Goal: Transaction & Acquisition: Book appointment/travel/reservation

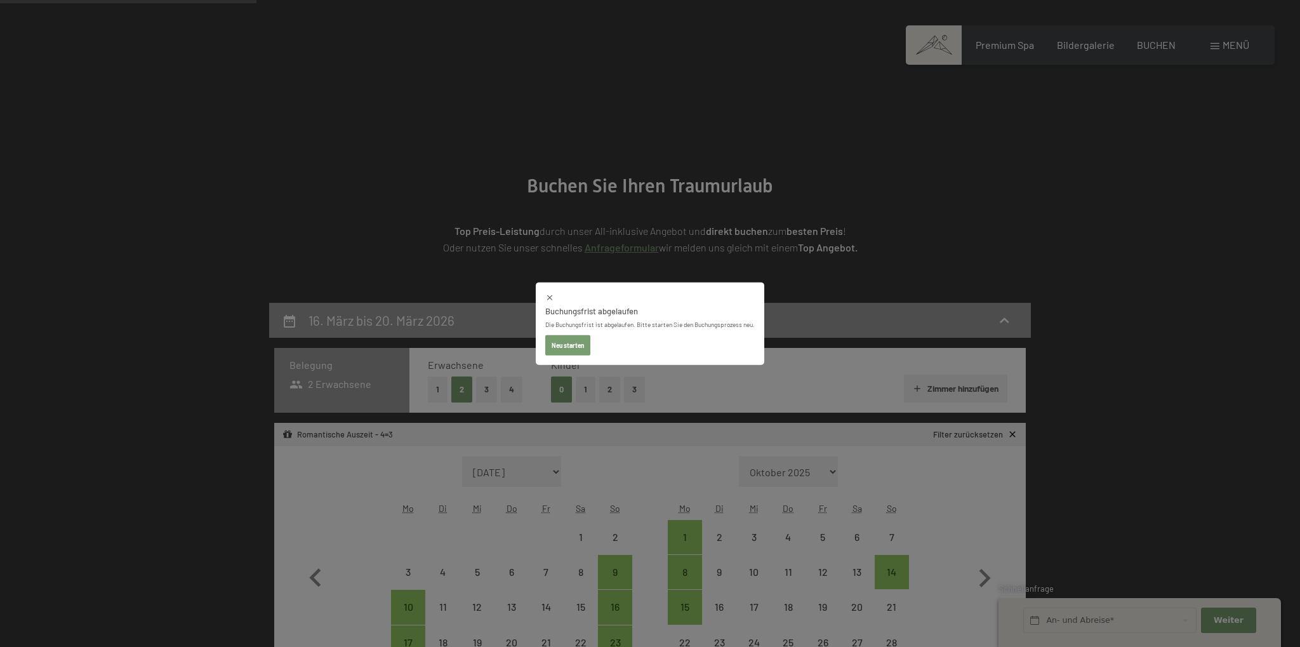
select select "2025-11-01"
select select "2025-12-01"
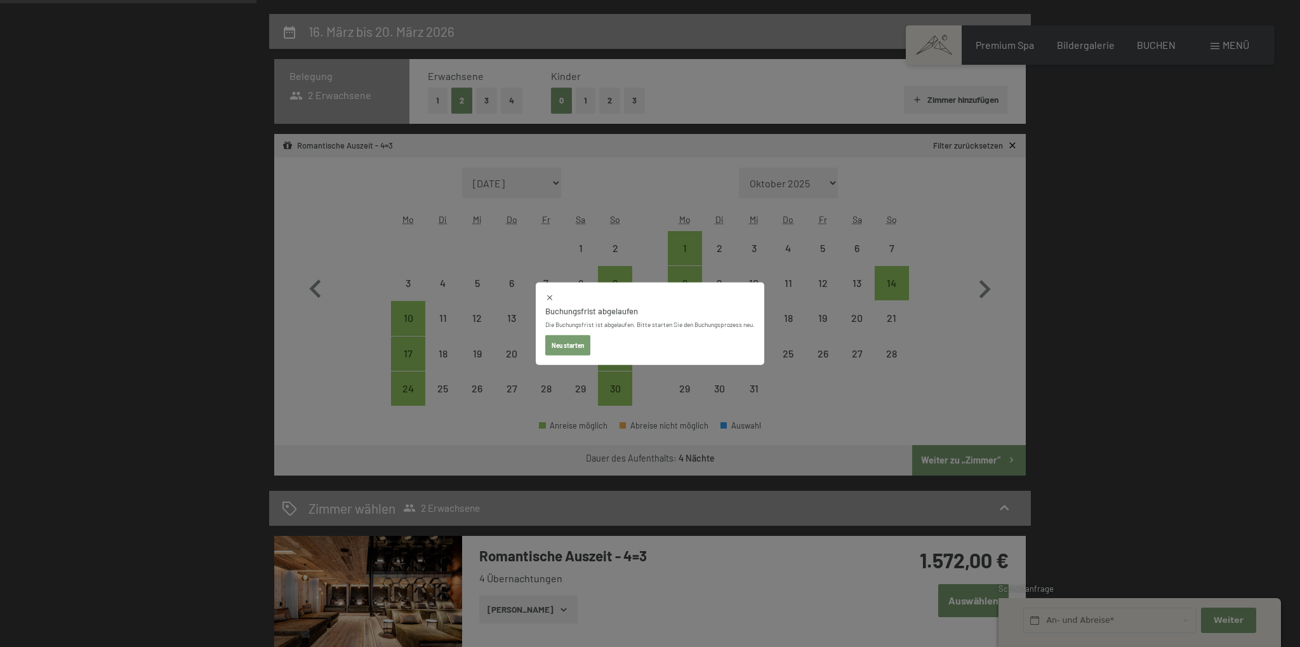
scroll to position [289, 0]
click at [574, 347] on button "Neu starten" at bounding box center [567, 345] width 45 height 20
select select "2025-11-01"
select select "2025-12-01"
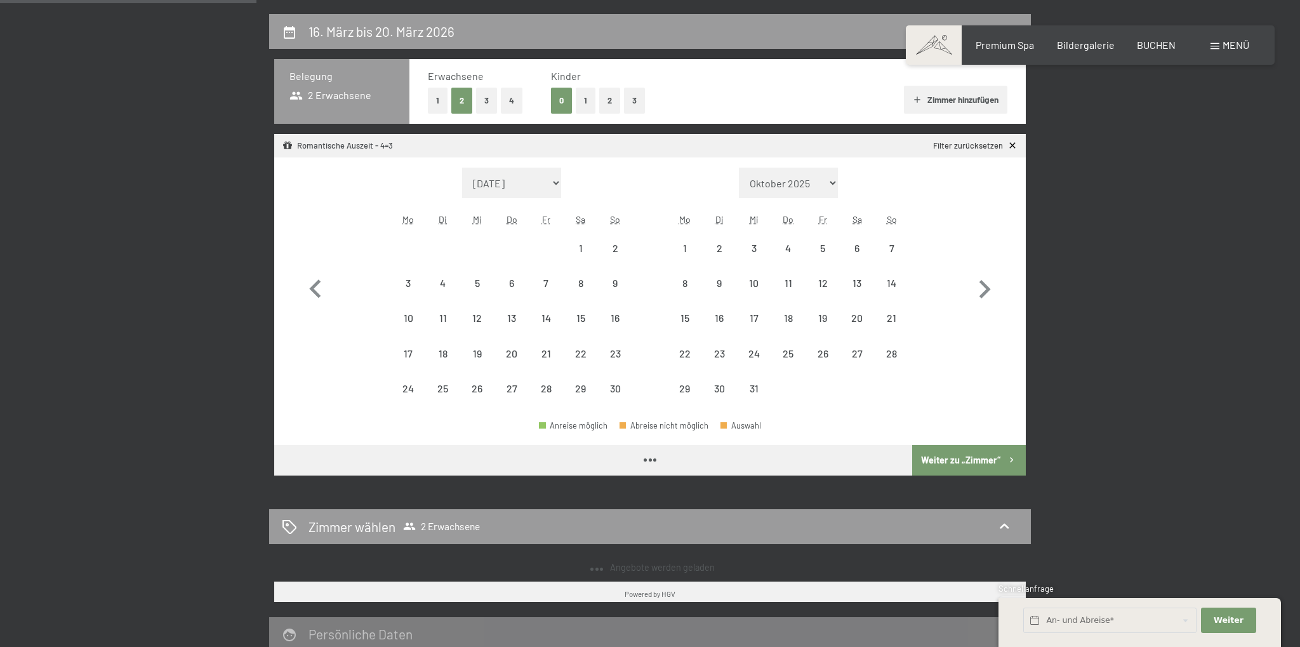
select select "2025-11-01"
select select "2025-12-01"
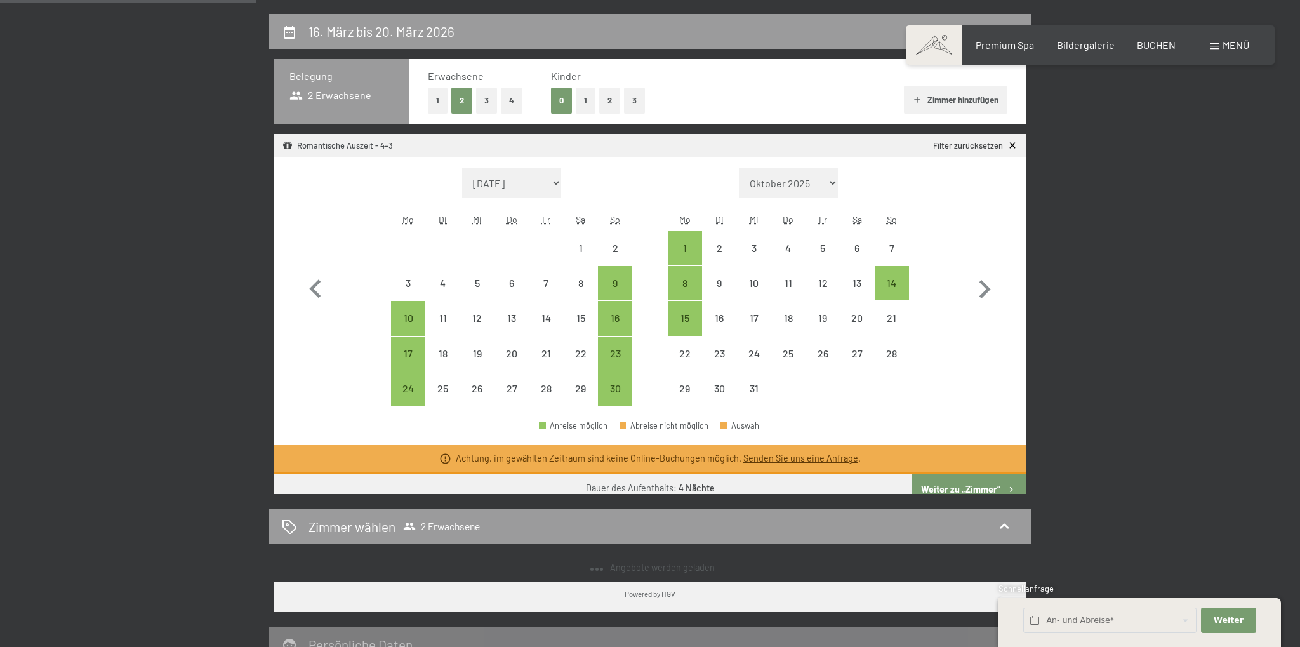
select select "2025-11-01"
select select "2025-12-01"
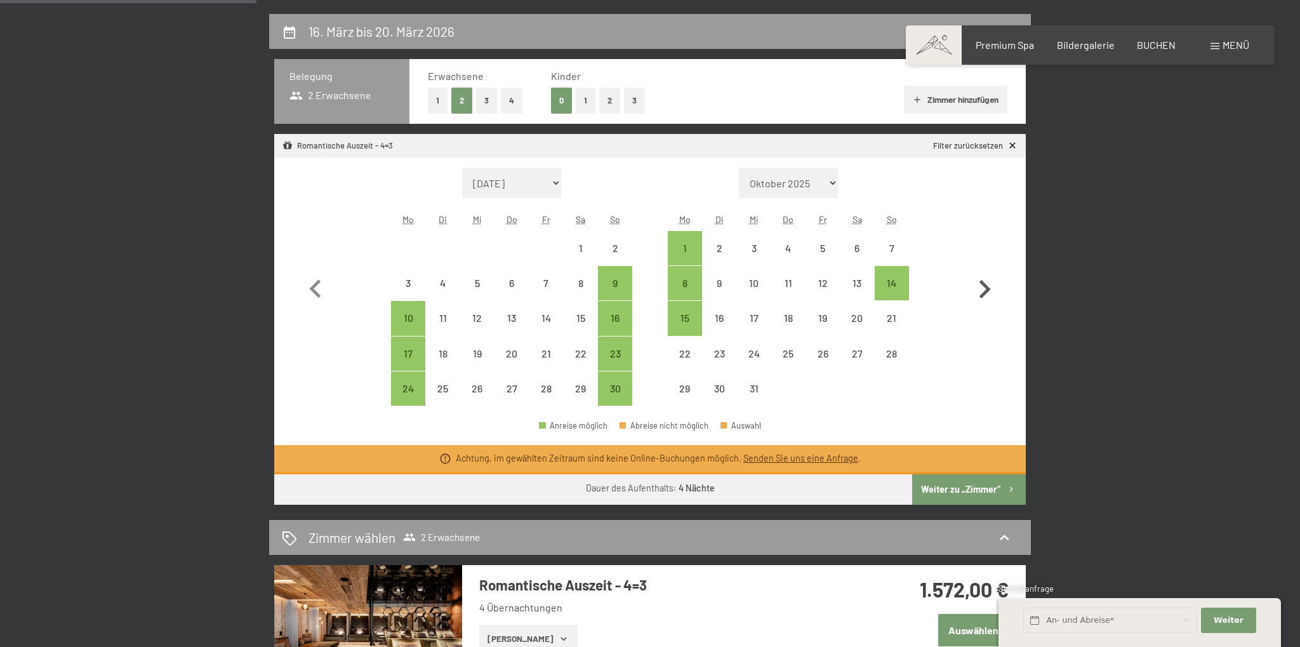
click at [981, 282] on icon "button" at bounding box center [984, 289] width 11 height 18
select select "2025-12-01"
select select "2026-01-01"
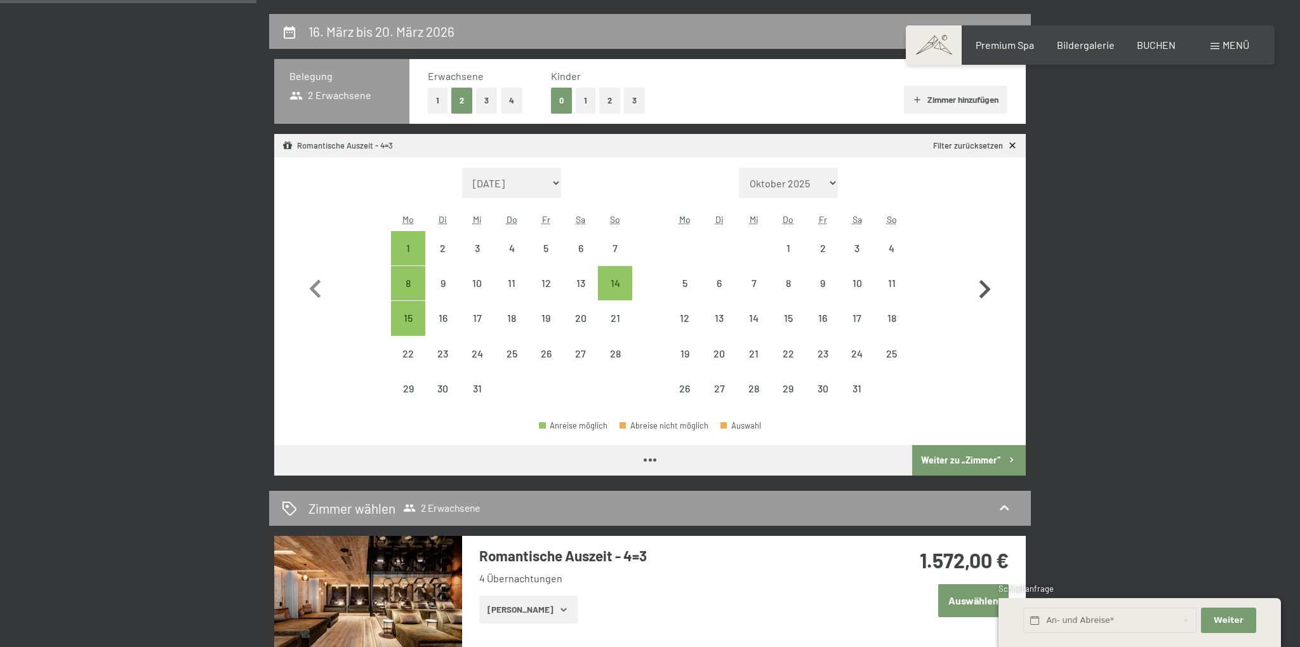
select select "2025-12-01"
select select "2026-01-01"
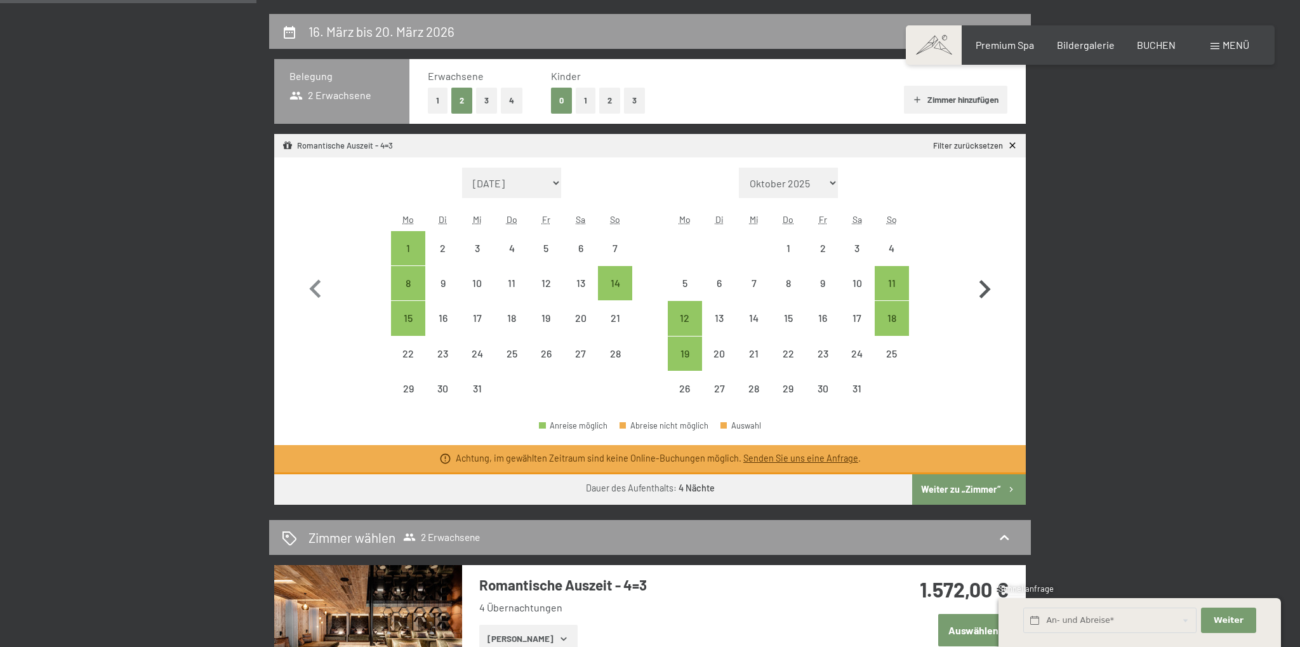
click at [981, 282] on icon "button" at bounding box center [984, 289] width 11 height 18
select select "2026-01-01"
select select "2026-02-01"
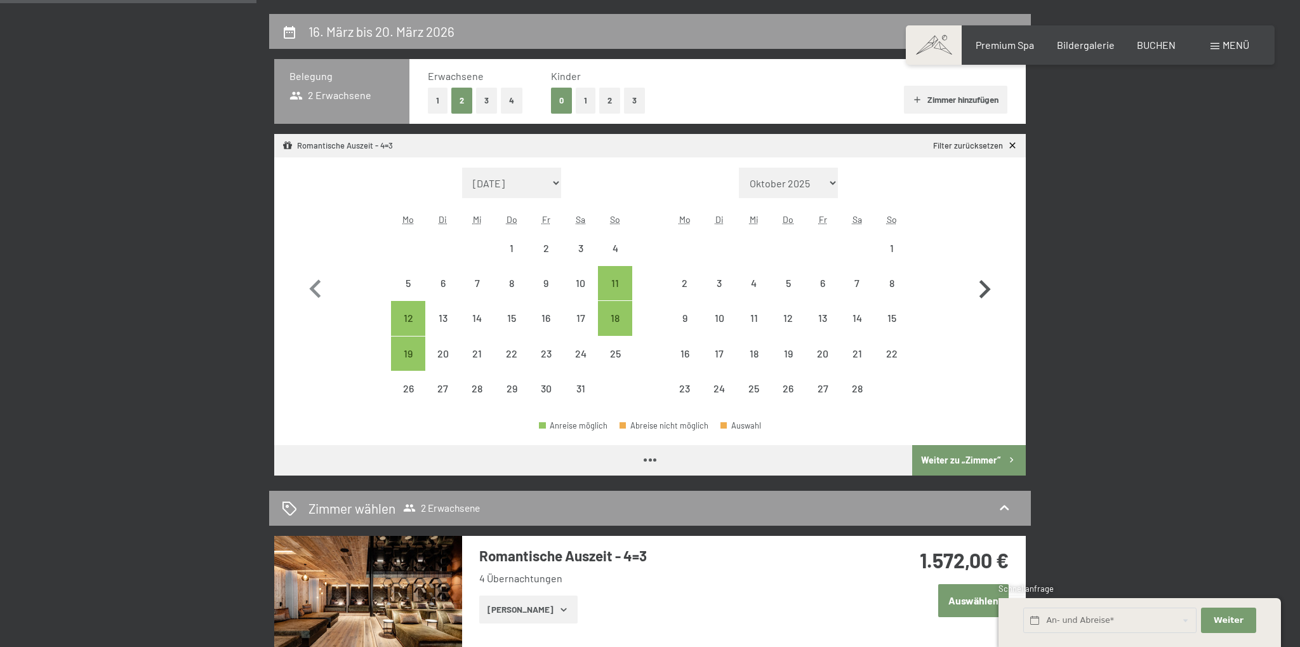
click at [981, 282] on icon "button" at bounding box center [984, 289] width 11 height 18
select select "2026-02-01"
select select "2026-03-01"
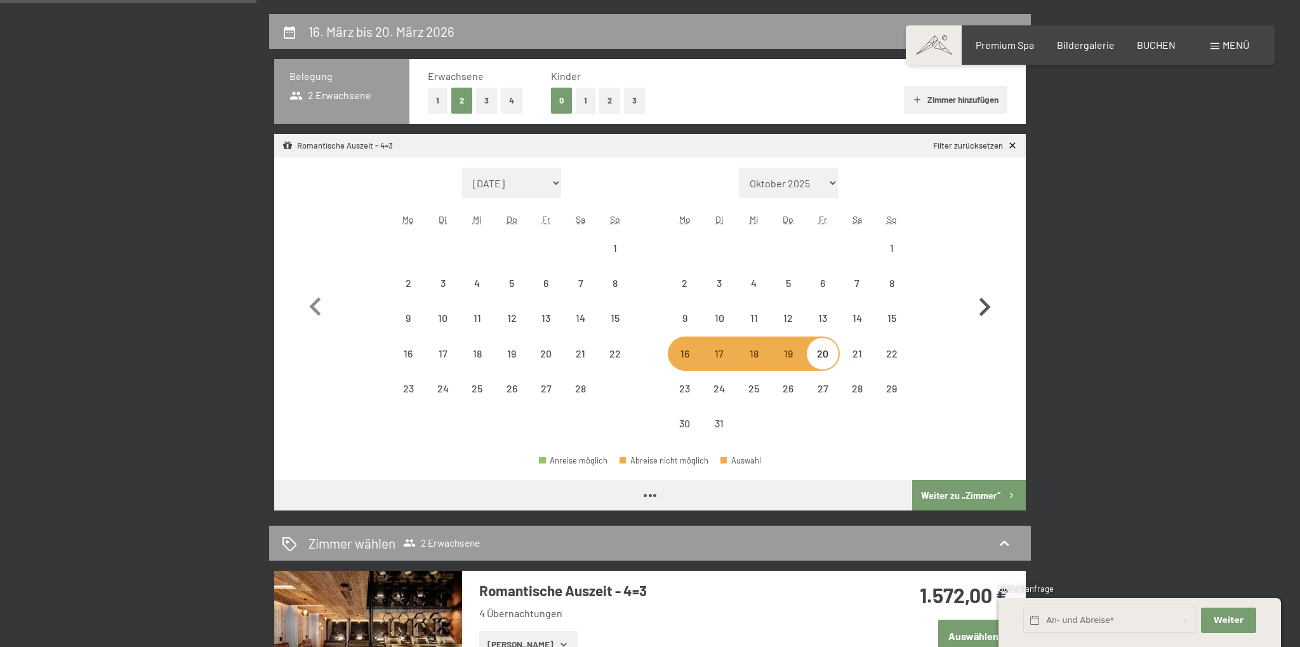
select select "2026-02-01"
select select "2026-03-01"
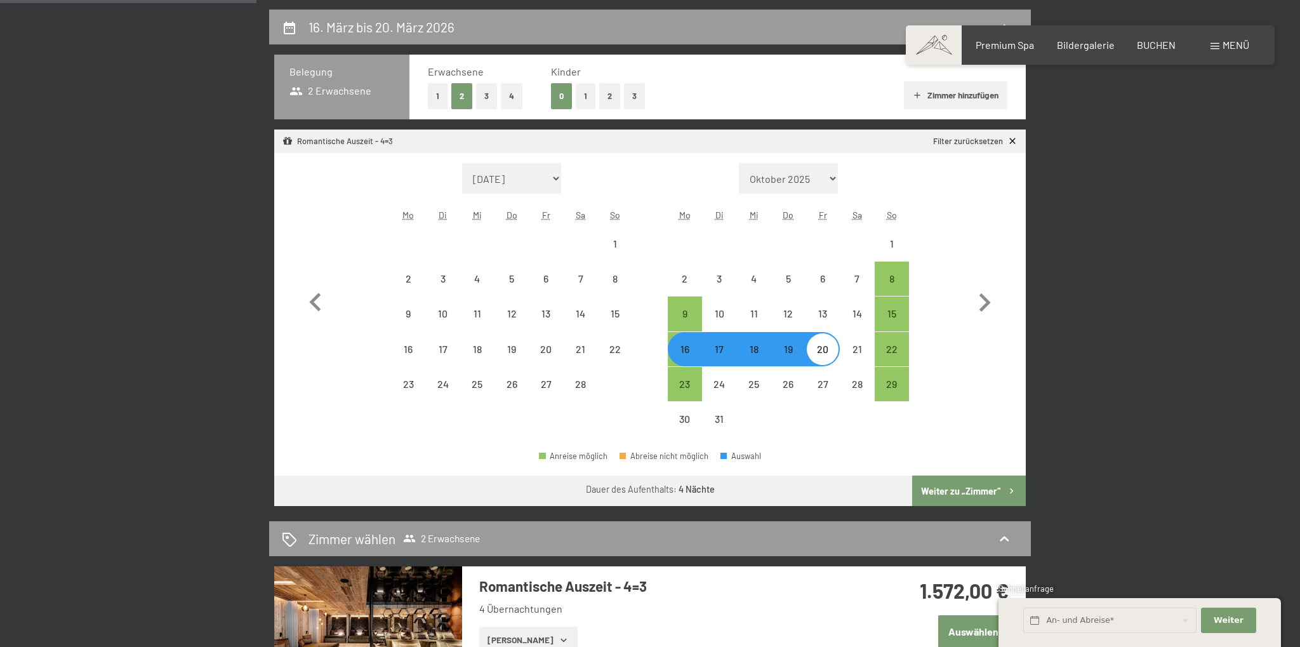
scroll to position [423, 0]
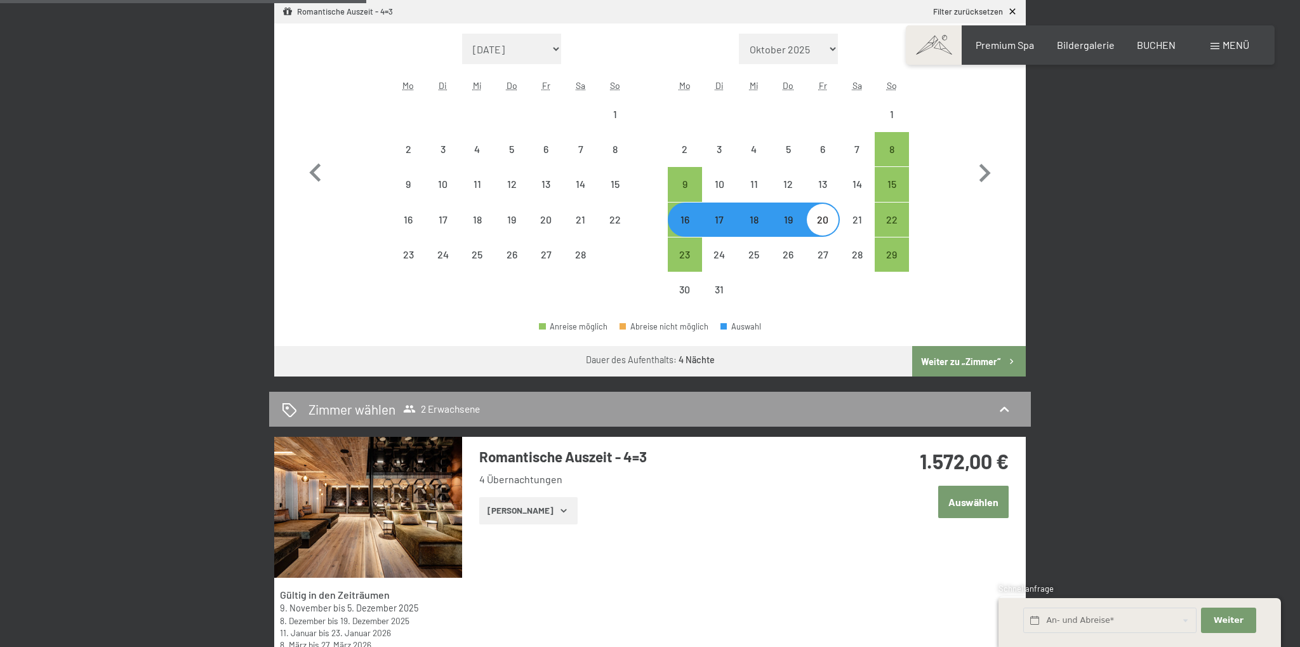
click at [981, 364] on button "Weiter zu „Zimmer“" at bounding box center [969, 361] width 114 height 30
select select "2026-02-01"
select select "2026-03-01"
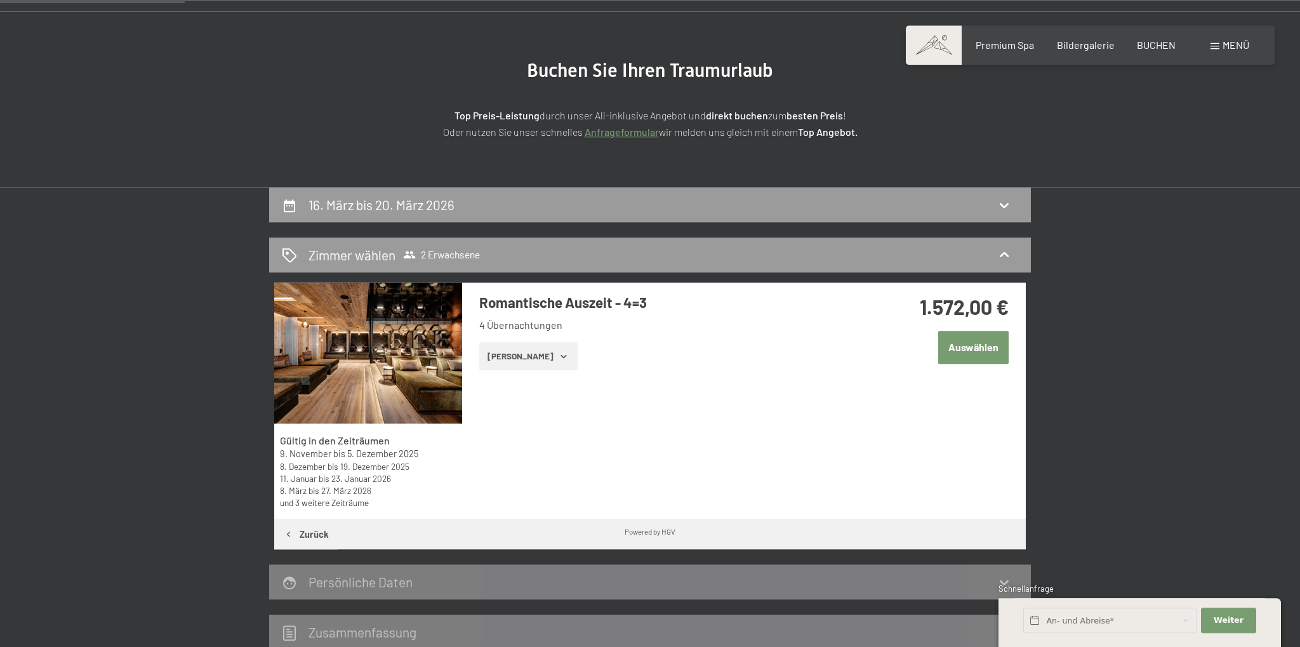
scroll to position [102, 0]
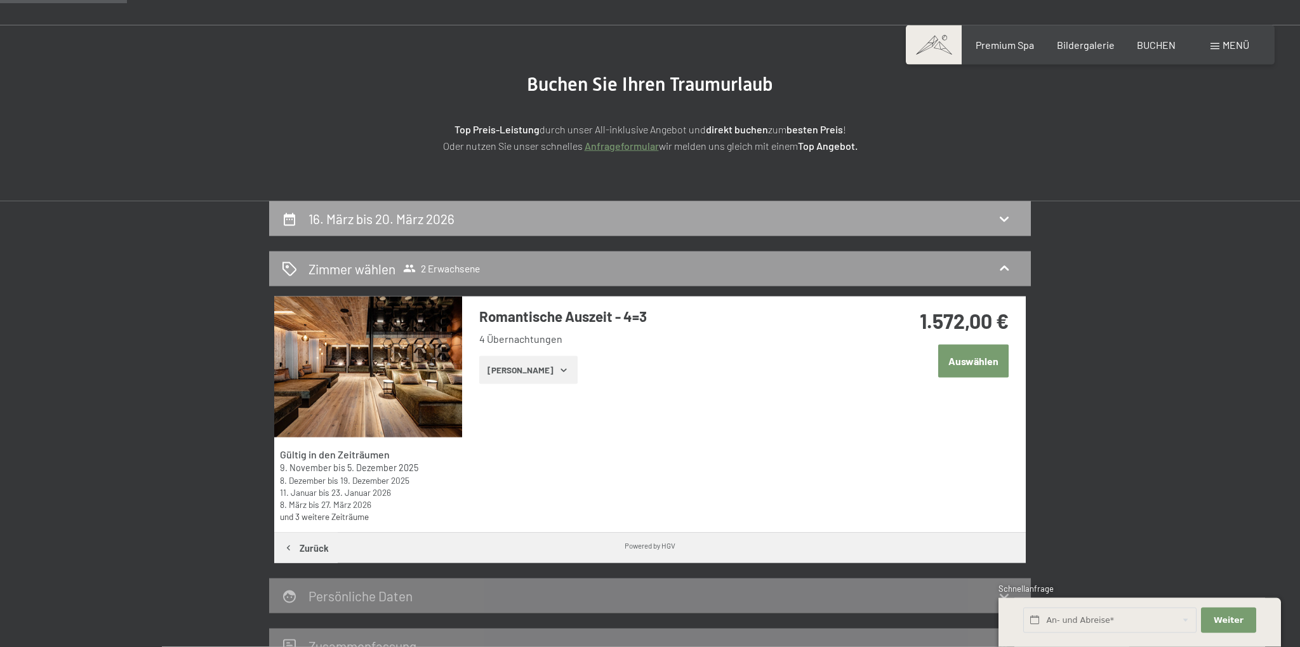
click at [862, 214] on div "16. März bis 20. März 2026" at bounding box center [650, 218] width 736 height 18
select select "2026-02-01"
select select "2026-03-01"
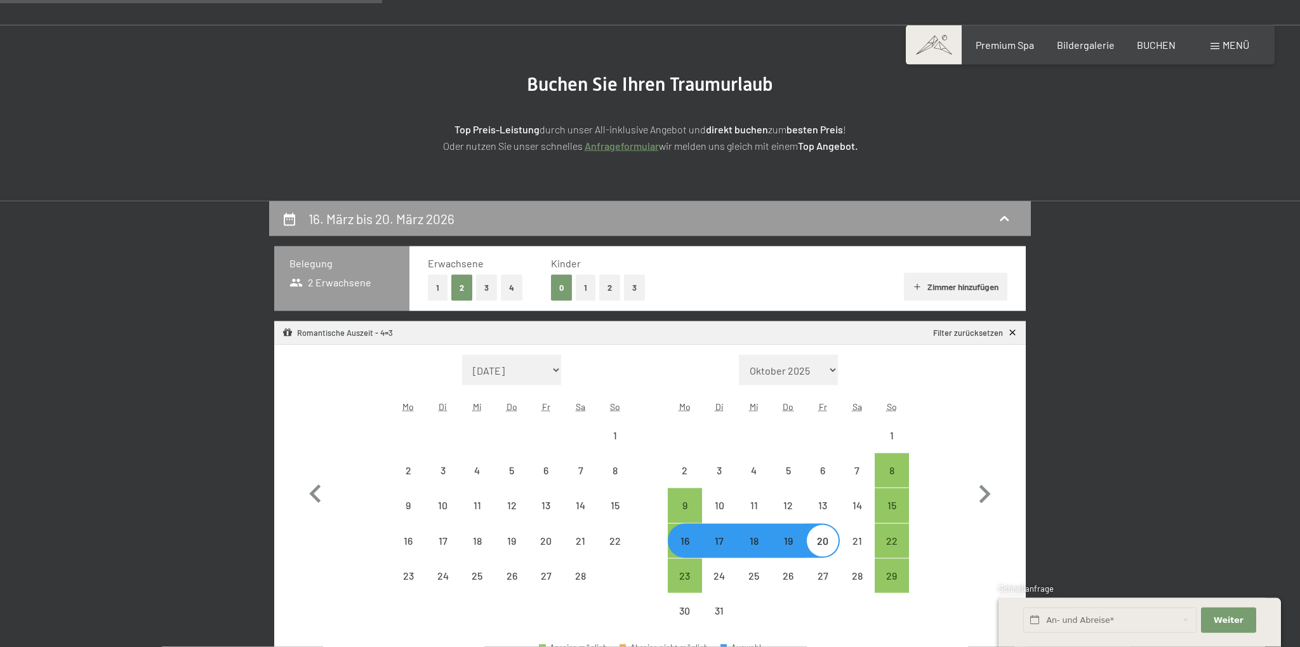
scroll to position [302, 0]
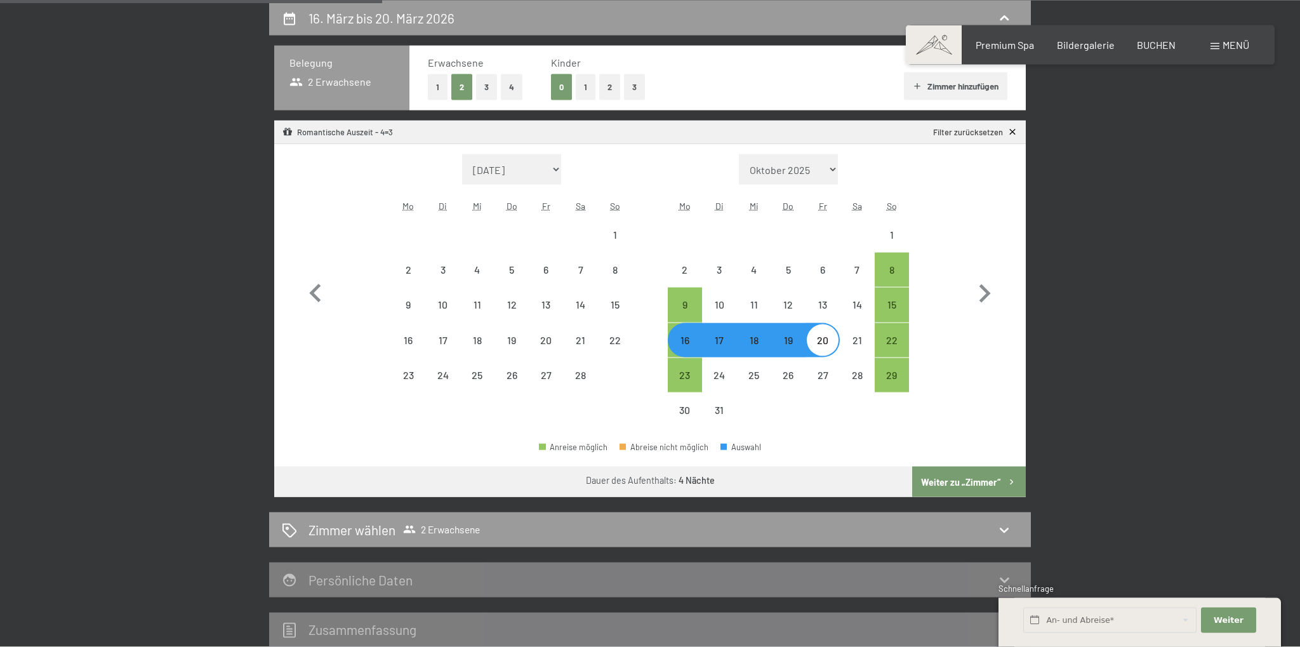
click at [679, 337] on div "16" at bounding box center [685, 351] width 32 height 32
select select "2026-02-01"
select select "2026-03-01"
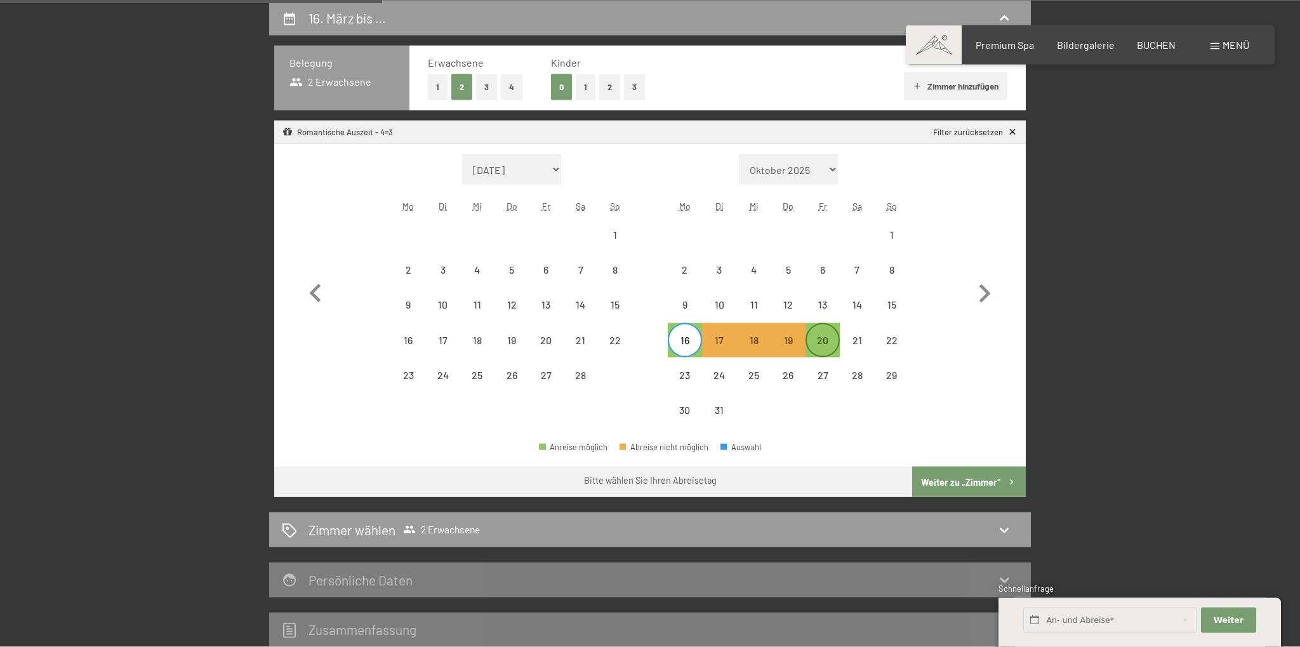
click at [824, 338] on div "20" at bounding box center [823, 351] width 32 height 32
select select "2026-02-01"
select select "2026-03-01"
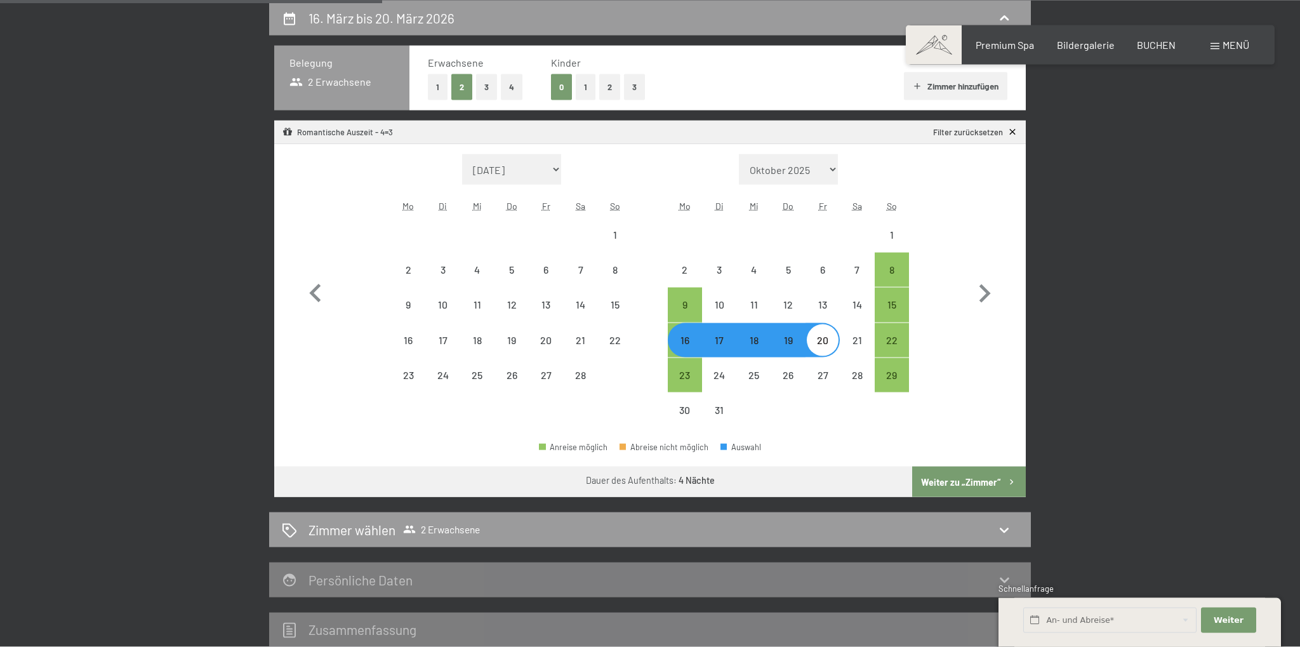
select select "2025-11-01"
select select "2025-12-01"
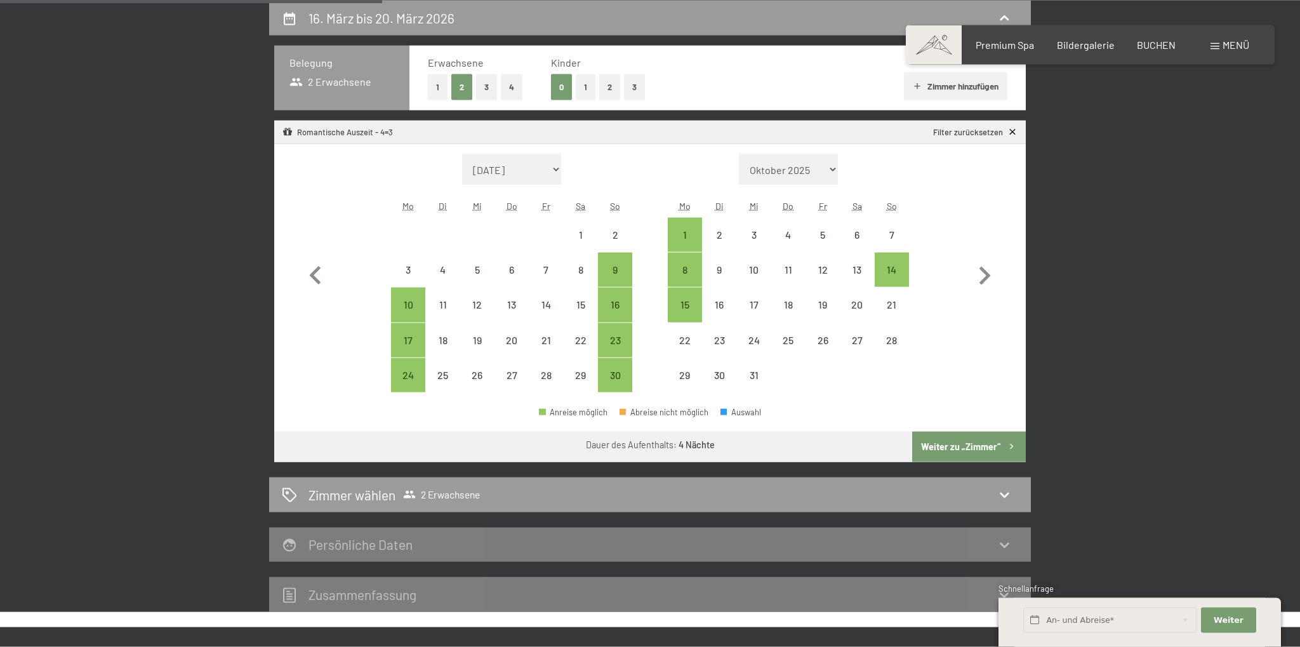
click at [978, 445] on button "Weiter zu „Zimmer“" at bounding box center [969, 447] width 114 height 30
select select "2025-11-01"
select select "2025-12-01"
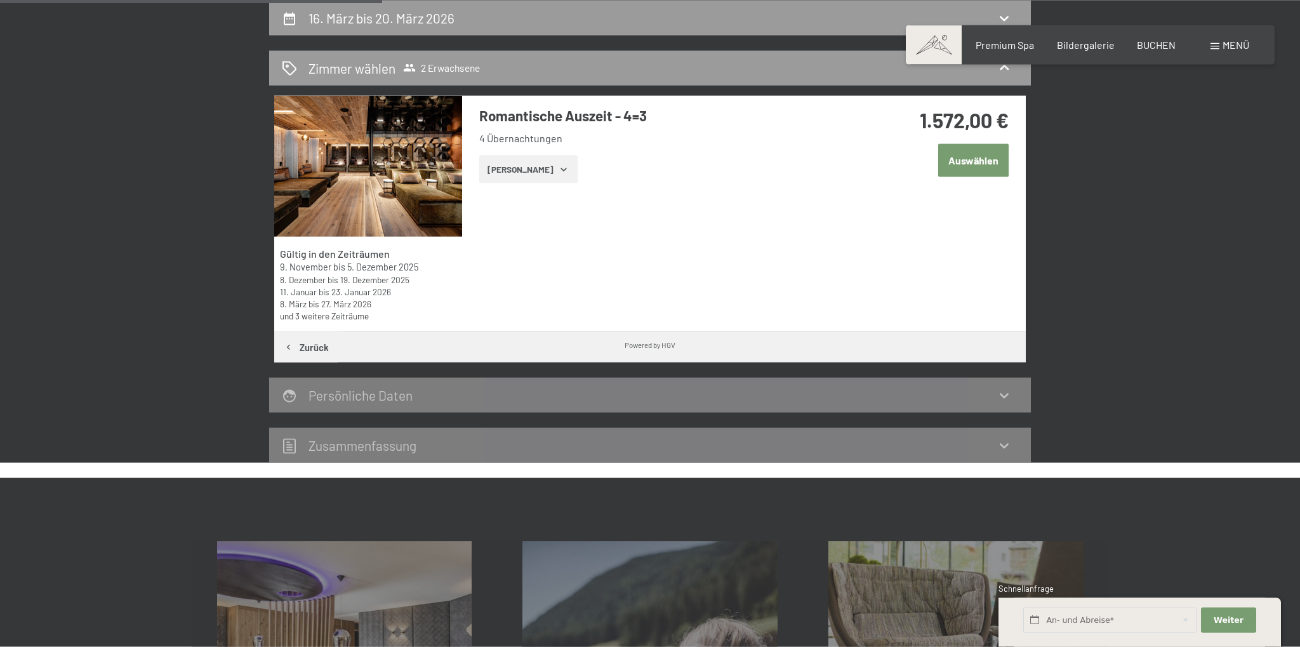
click at [559, 166] on icon "button" at bounding box center [564, 169] width 10 height 10
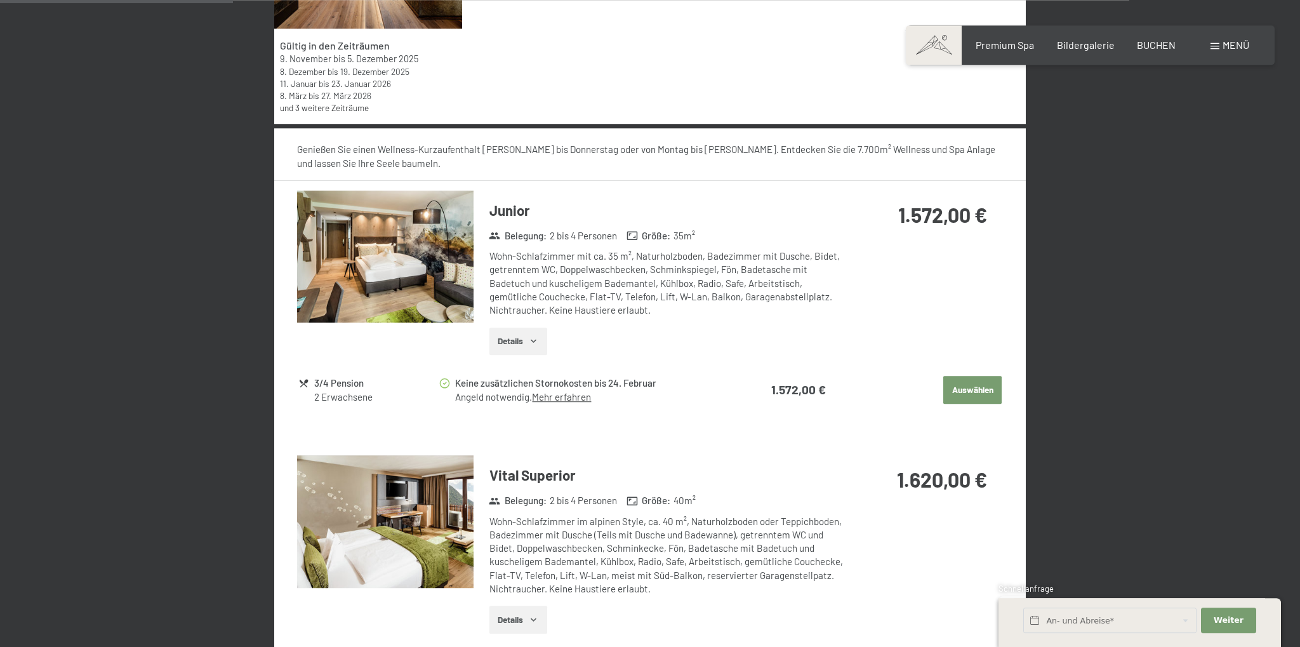
scroll to position [503, 0]
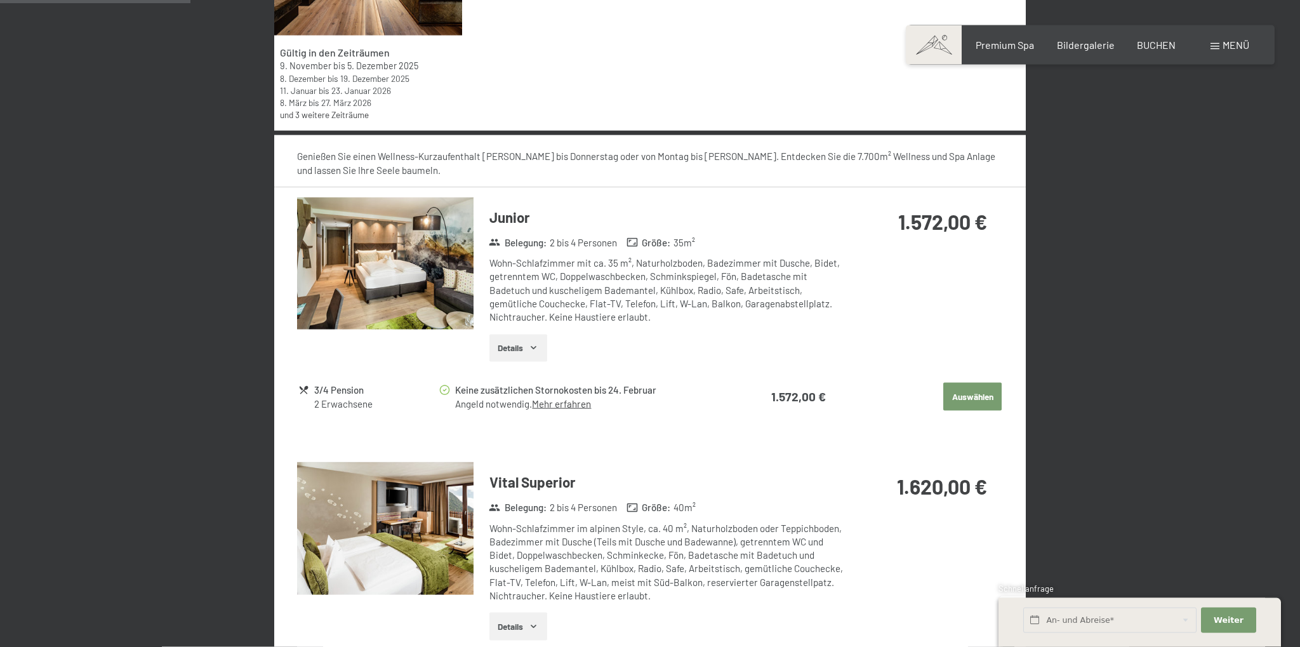
click at [395, 267] on img at bounding box center [385, 263] width 176 height 133
click at [536, 347] on icon "button" at bounding box center [534, 348] width 6 height 3
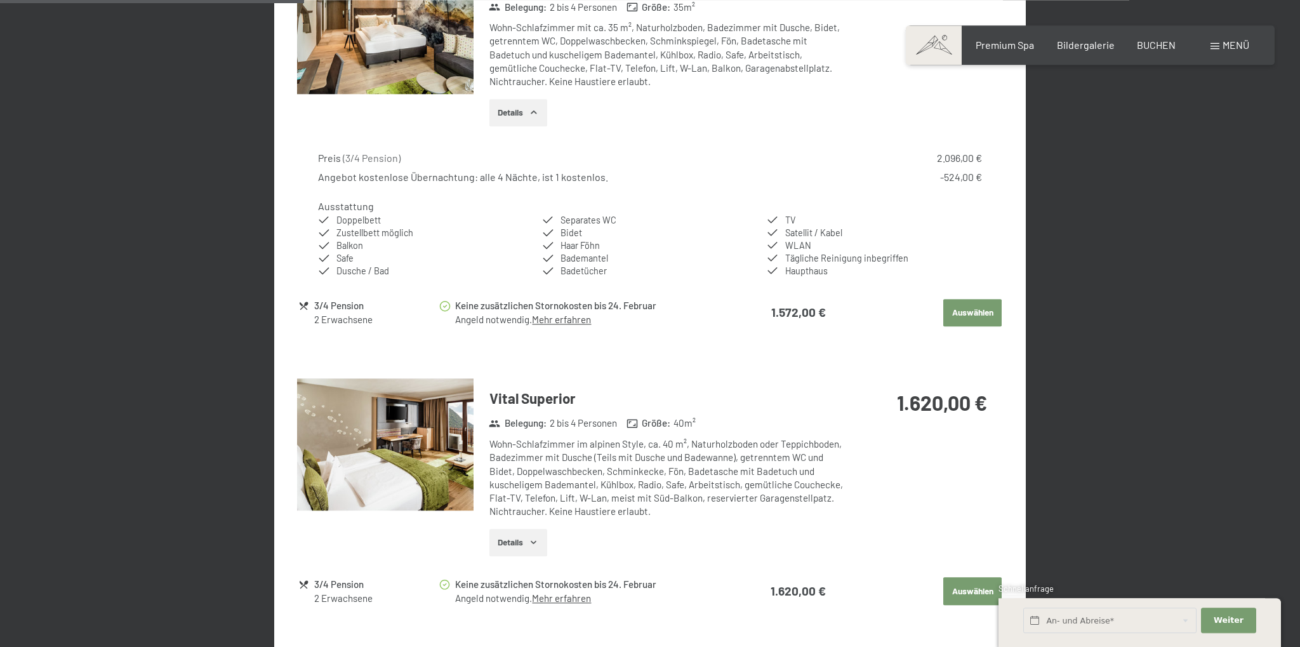
scroll to position [839, 0]
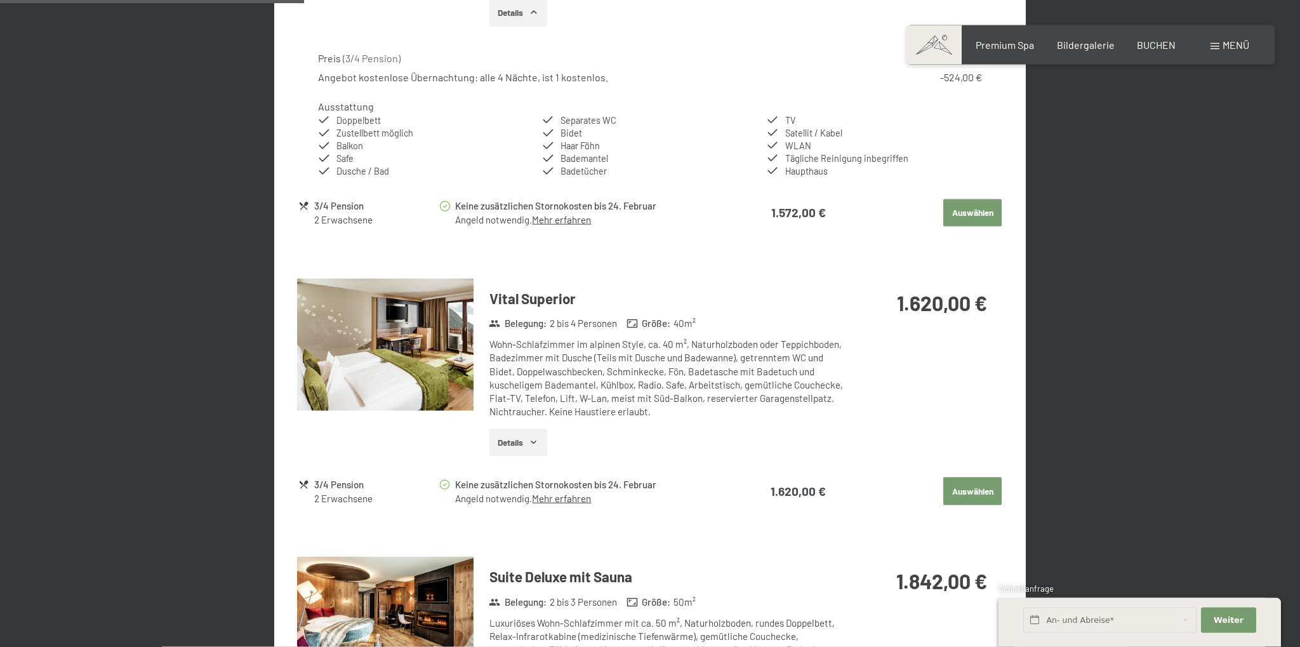
click at [530, 439] on icon "button" at bounding box center [534, 442] width 10 height 10
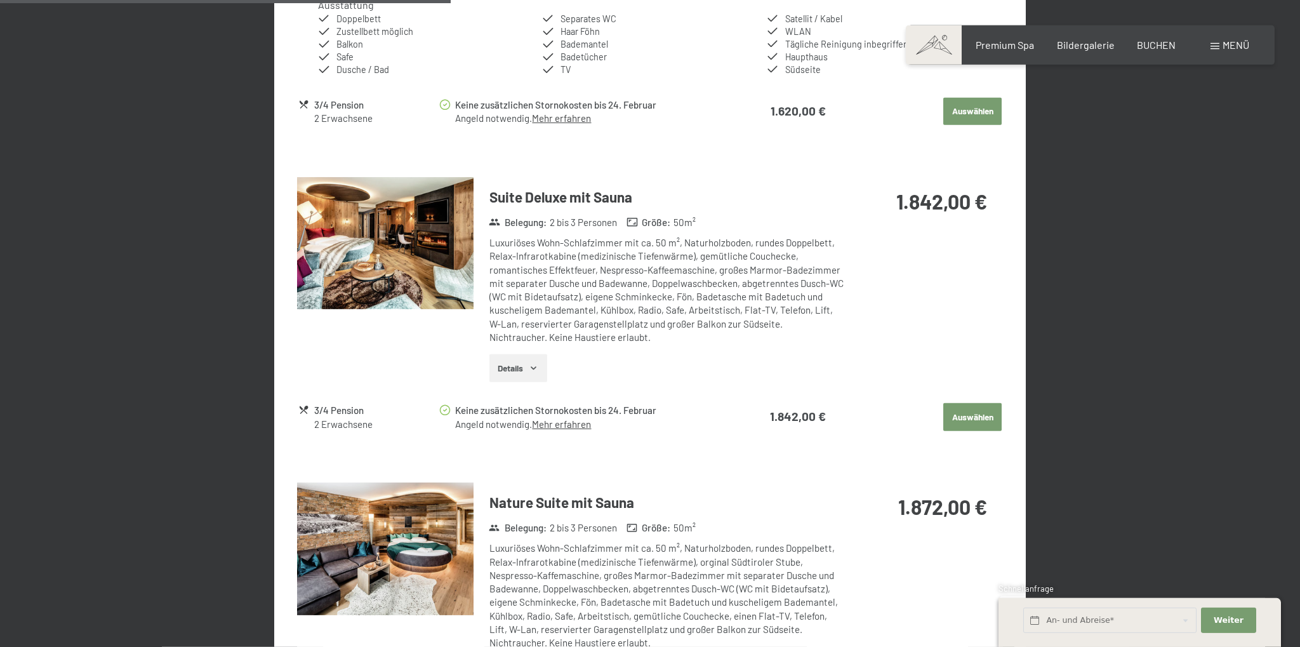
scroll to position [1375, 0]
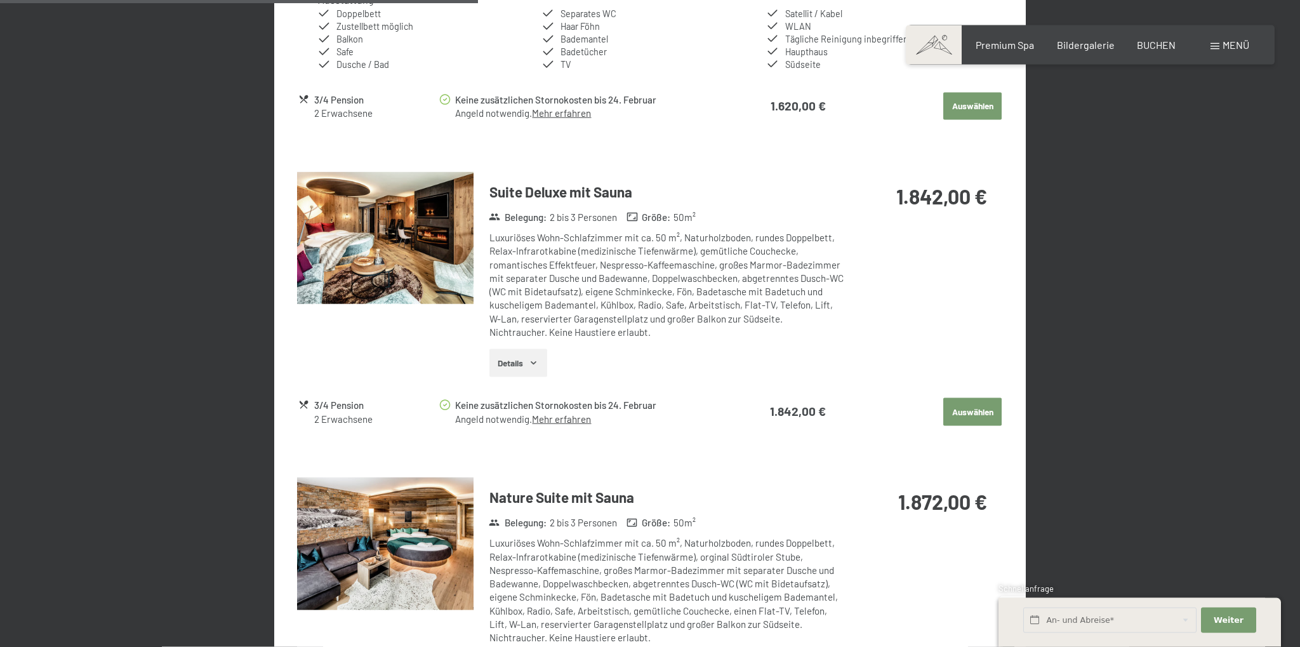
click at [536, 364] on span "Einwilligung Marketing*" at bounding box center [580, 360] width 105 height 13
click at [522, 364] on input "Einwilligung Marketing*" at bounding box center [515, 360] width 13 height 13
click at [530, 361] on span "Einwilligung Marketing*" at bounding box center [580, 360] width 105 height 13
click at [522, 361] on input "Einwilligung Marketing*" at bounding box center [515, 360] width 13 height 13
click at [577, 362] on span "Einwilligung Marketing*" at bounding box center [580, 360] width 105 height 13
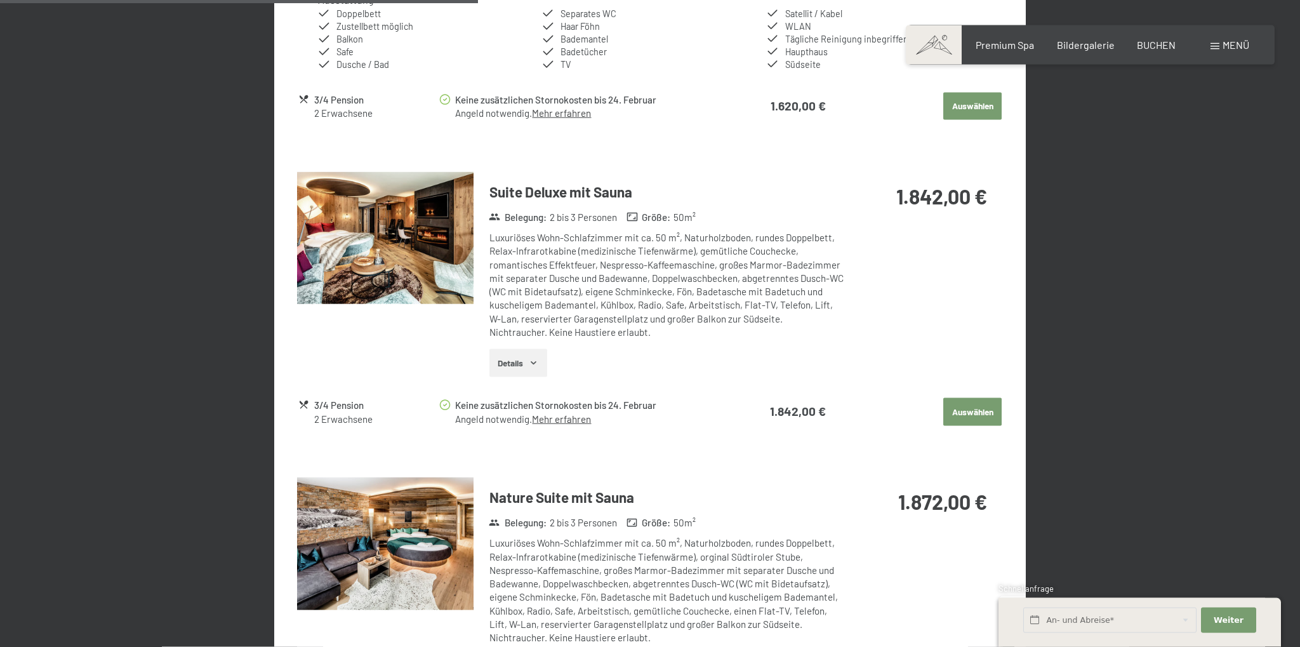
click at [522, 362] on input "Einwilligung Marketing*" at bounding box center [515, 360] width 13 height 13
checkbox input "false"
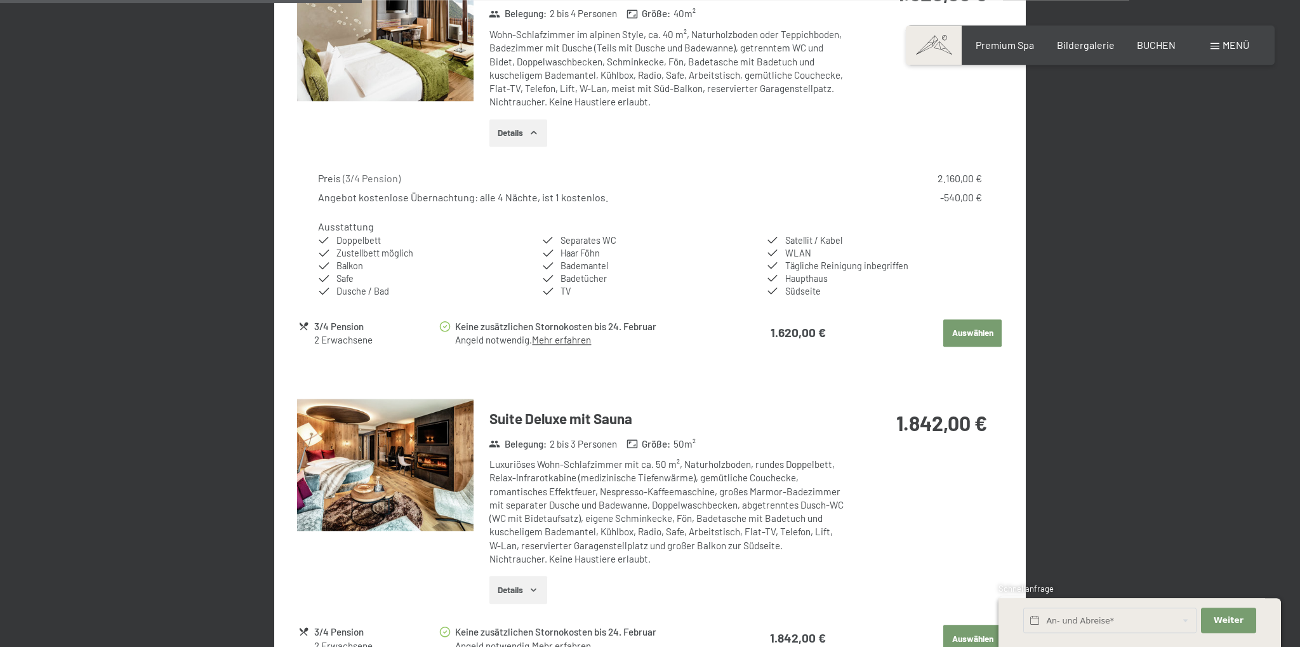
scroll to position [1040, 0]
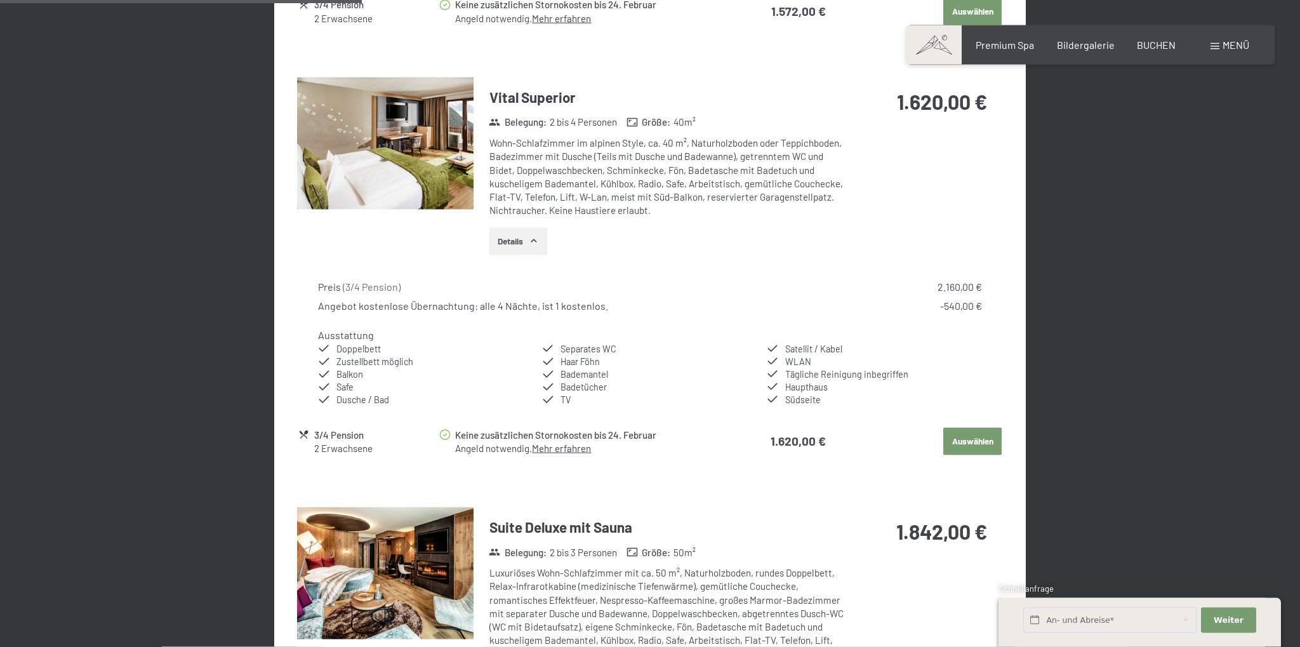
click at [536, 241] on icon "button" at bounding box center [534, 240] width 6 height 3
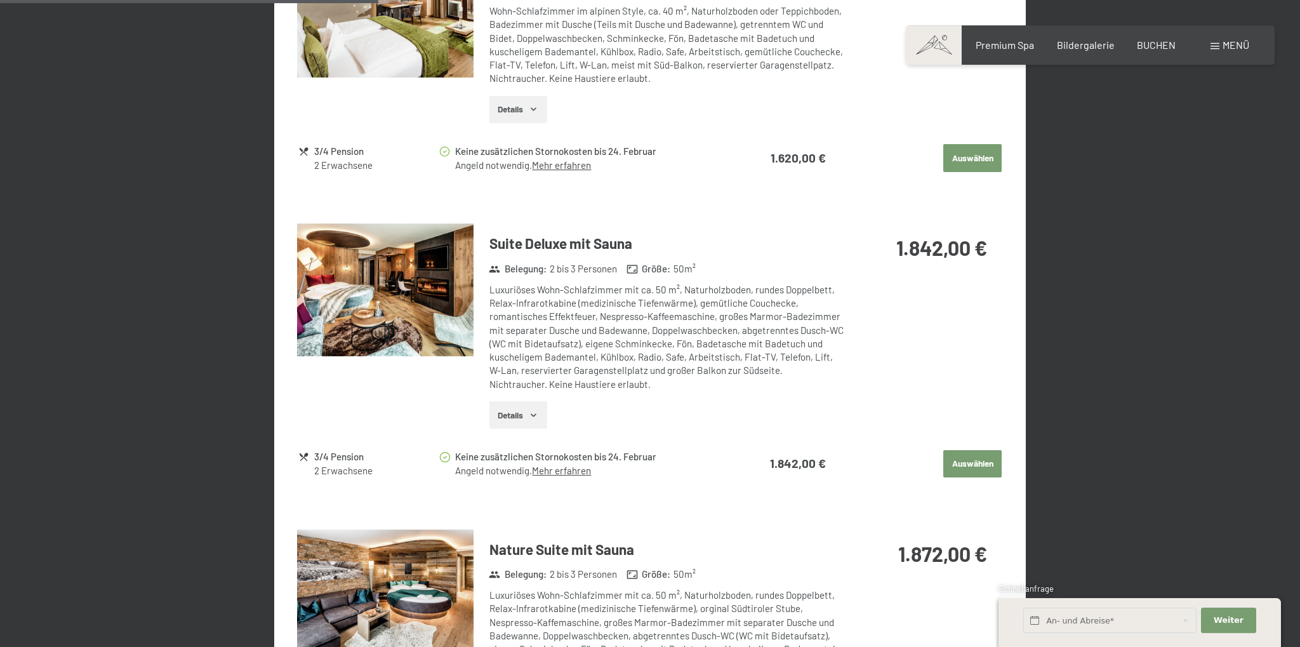
scroll to position [1241, 0]
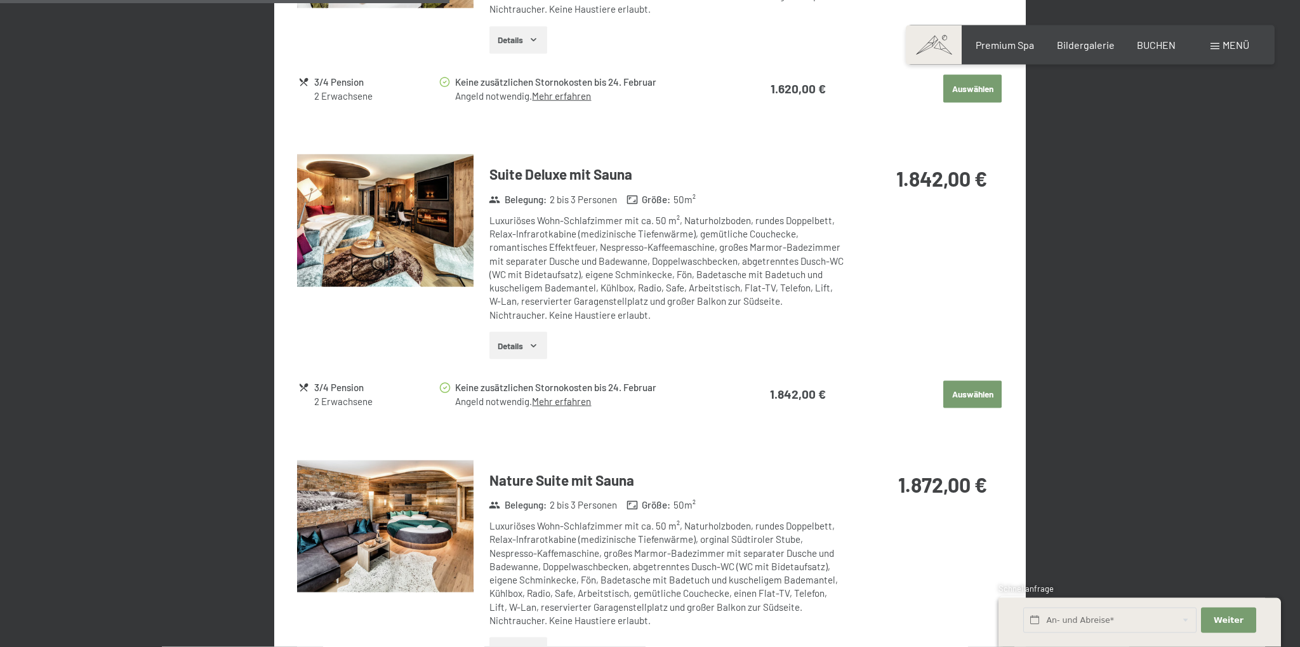
click at [535, 345] on icon "button" at bounding box center [534, 346] width 10 height 10
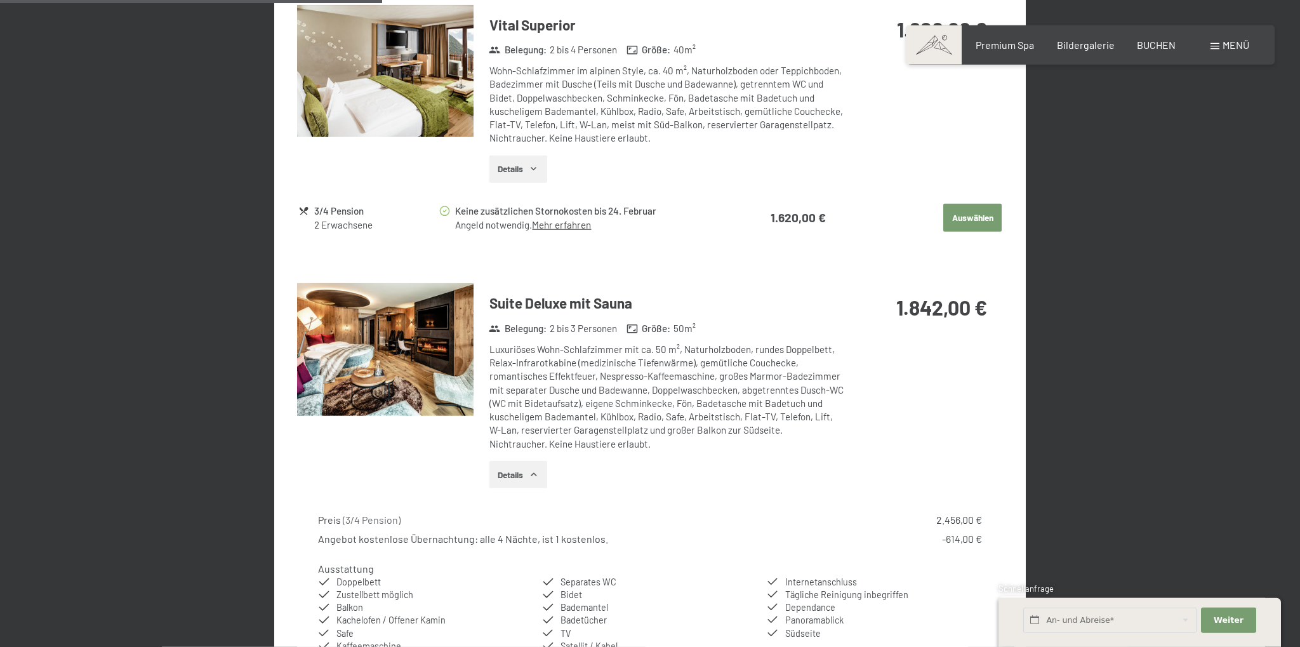
scroll to position [1107, 0]
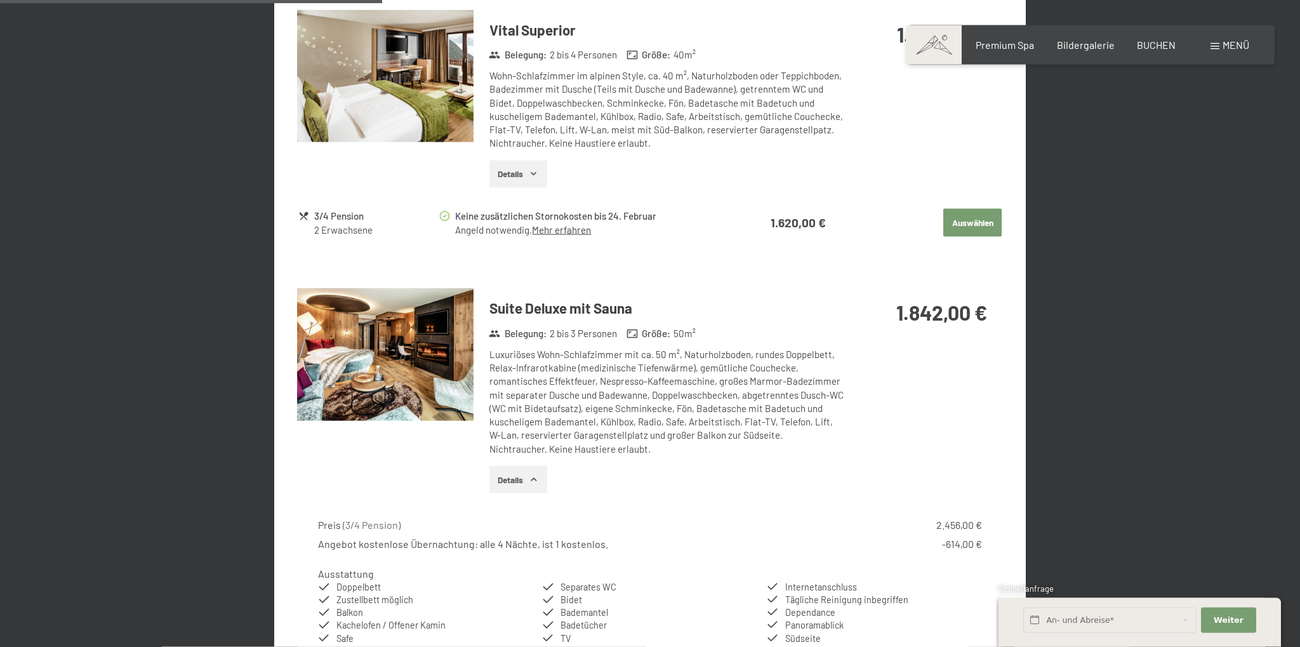
click at [533, 173] on icon "button" at bounding box center [534, 174] width 6 height 3
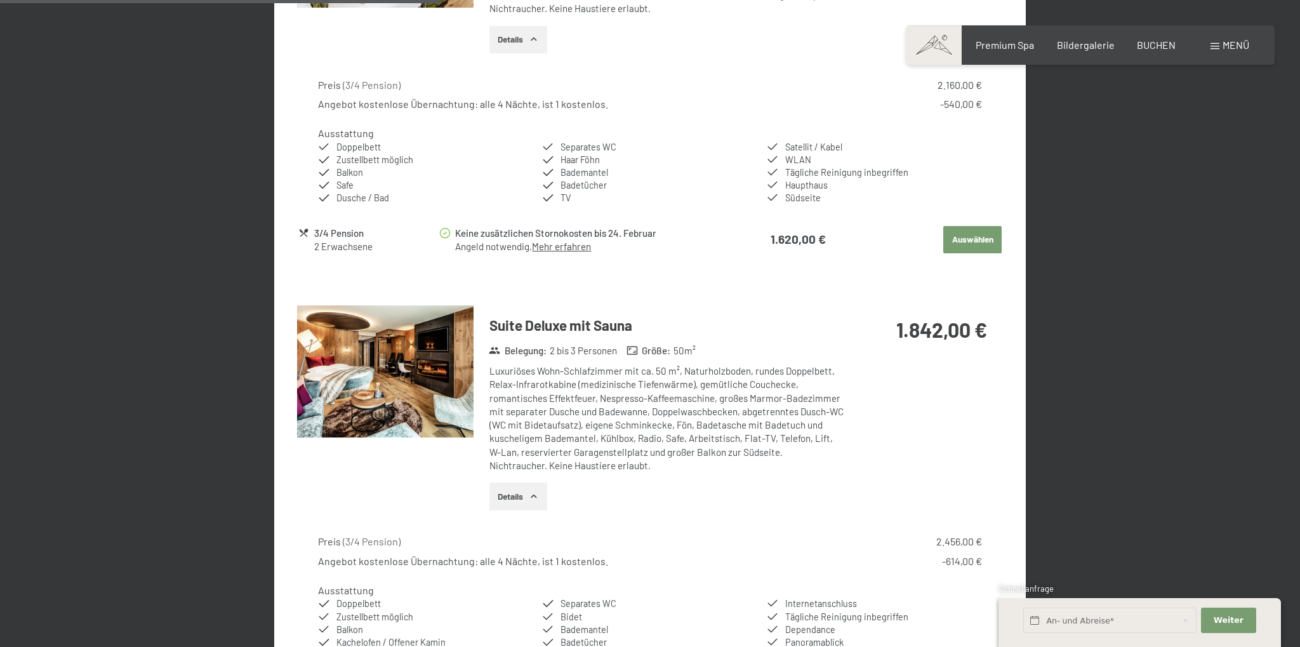
scroll to position [1241, 0]
click at [536, 40] on icon "button" at bounding box center [534, 39] width 6 height 3
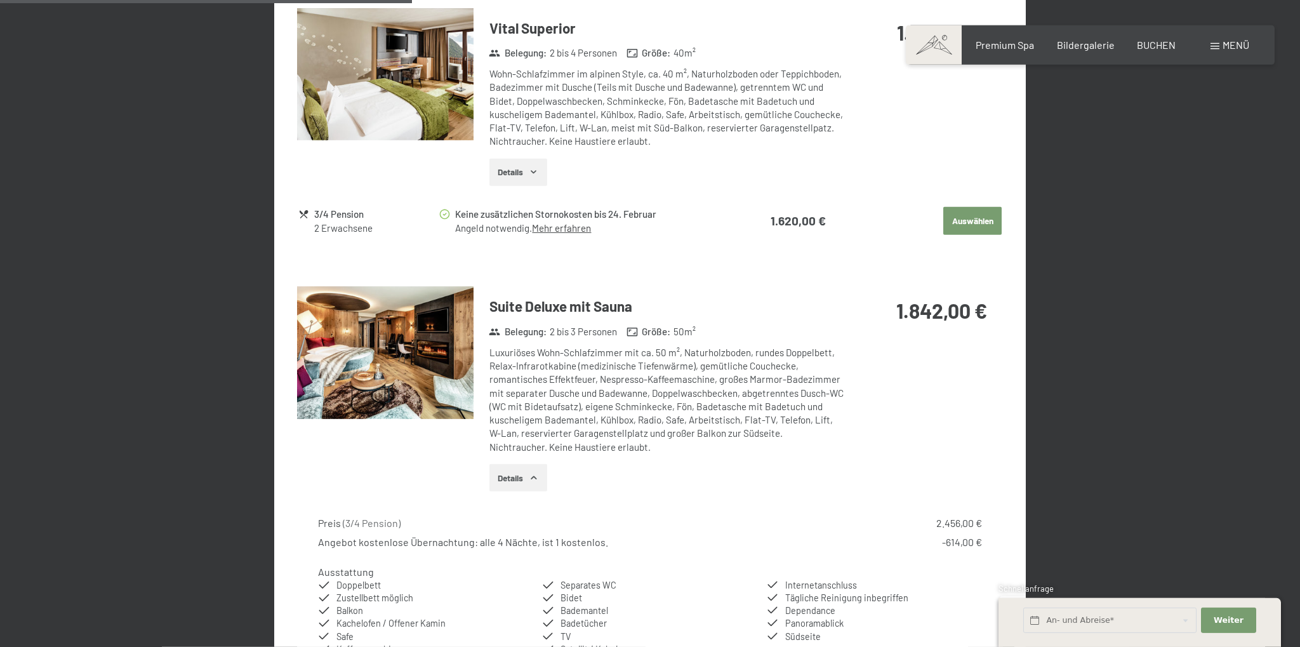
scroll to position [1040, 0]
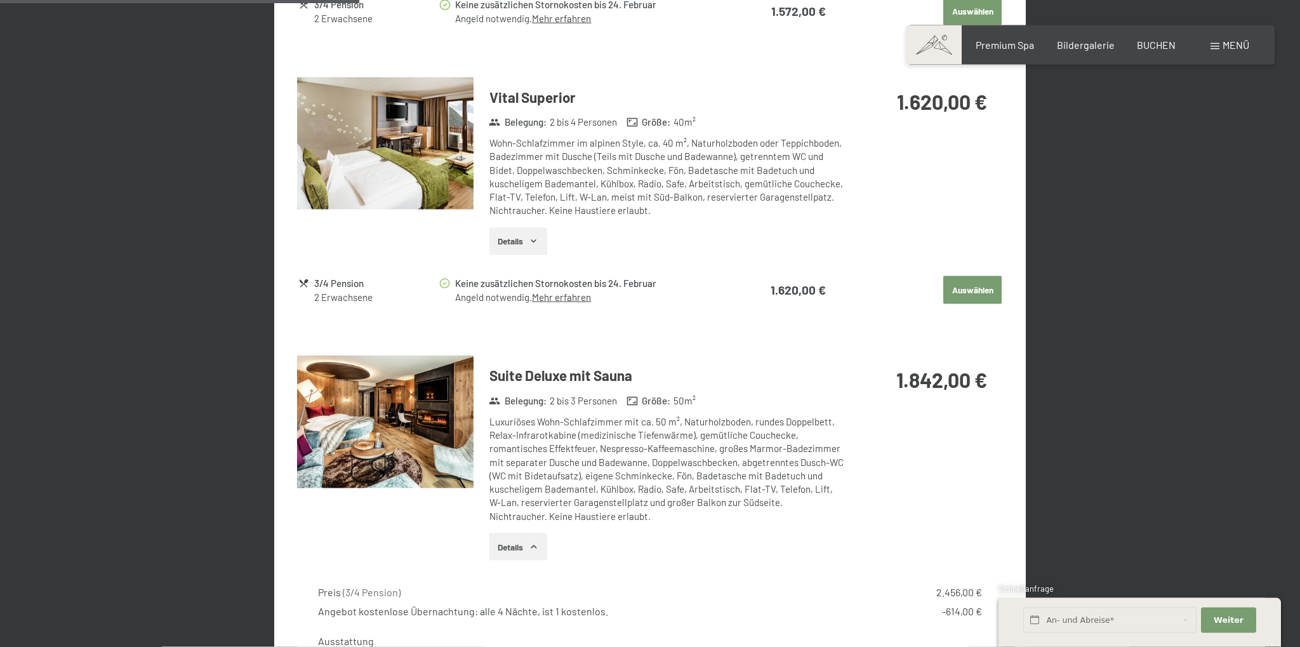
click at [533, 238] on icon "button" at bounding box center [534, 241] width 10 height 10
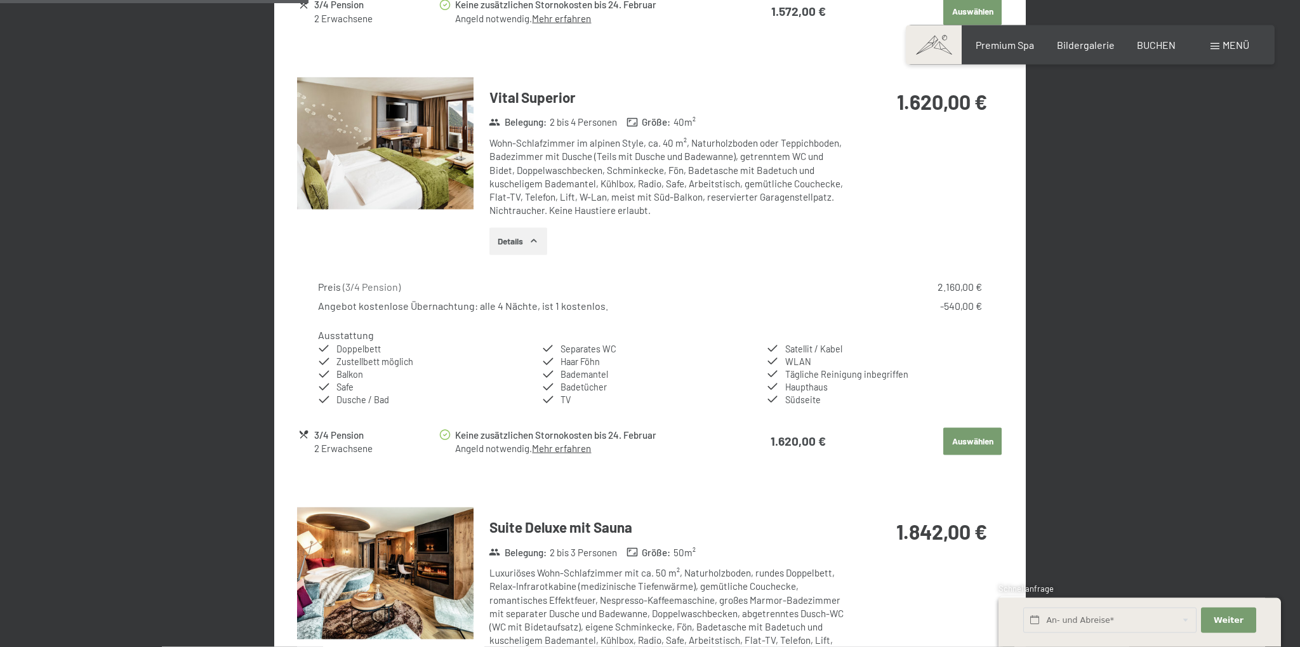
scroll to position [705, 0]
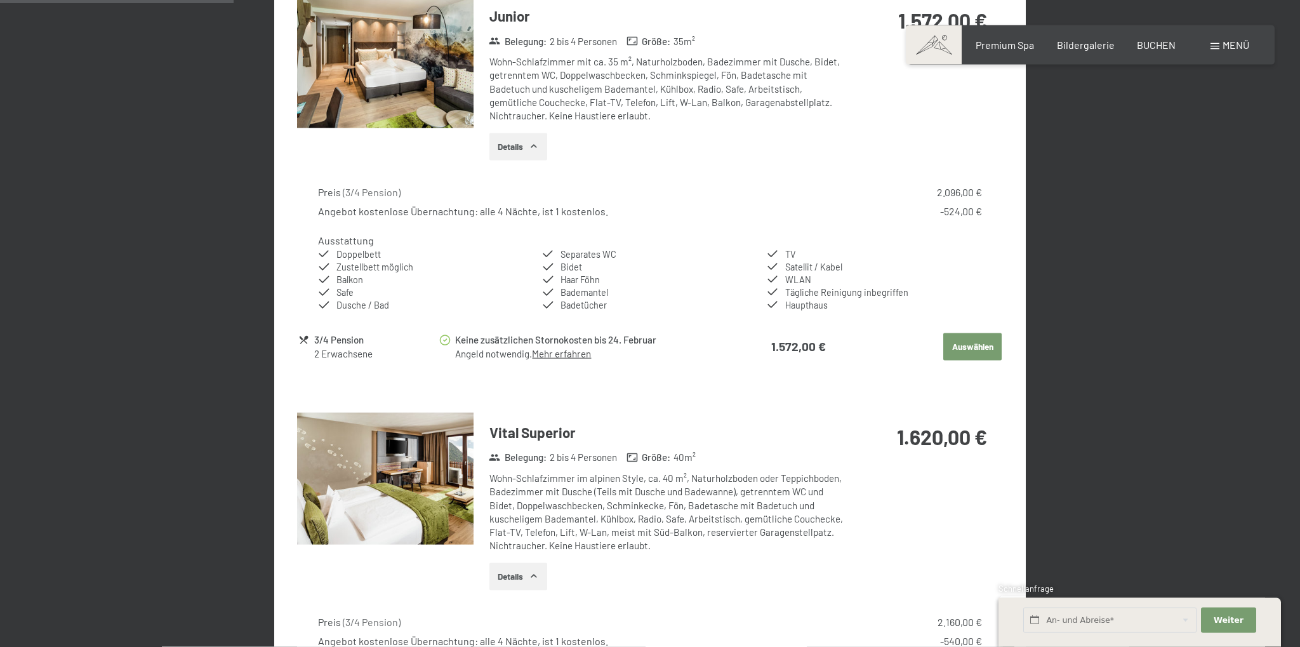
click at [394, 439] on img at bounding box center [385, 479] width 176 height 133
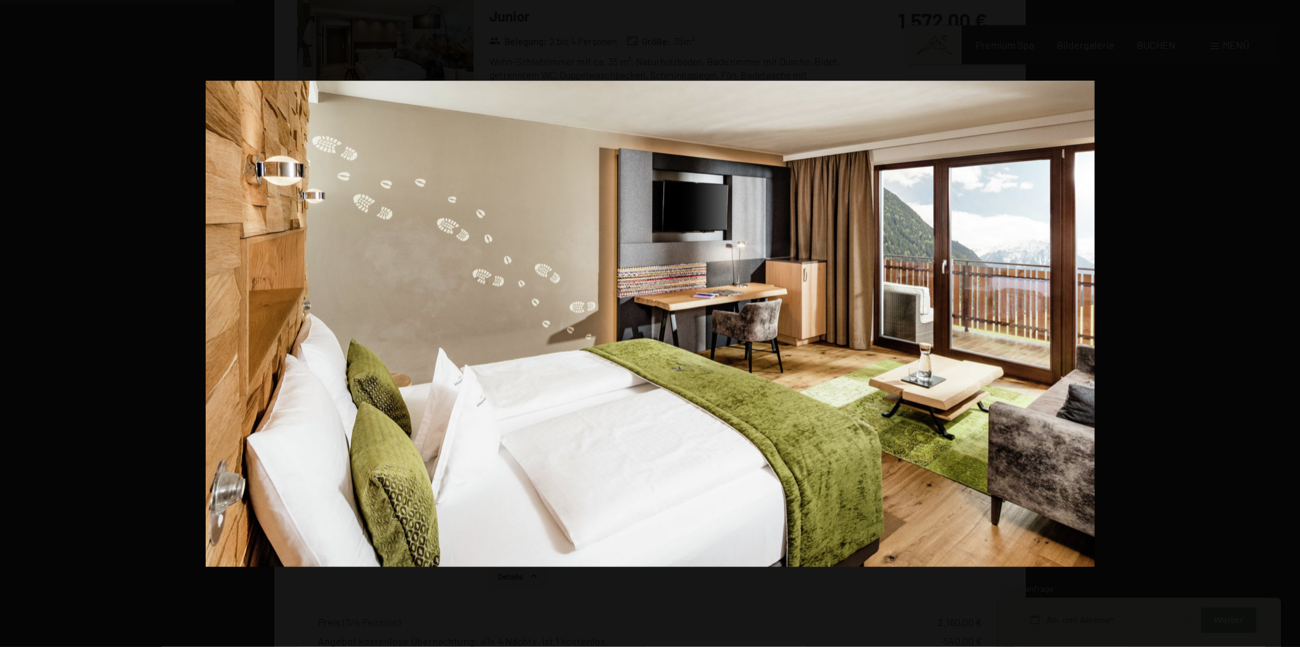
click at [1286, 321] on button "button" at bounding box center [1278, 323] width 44 height 63
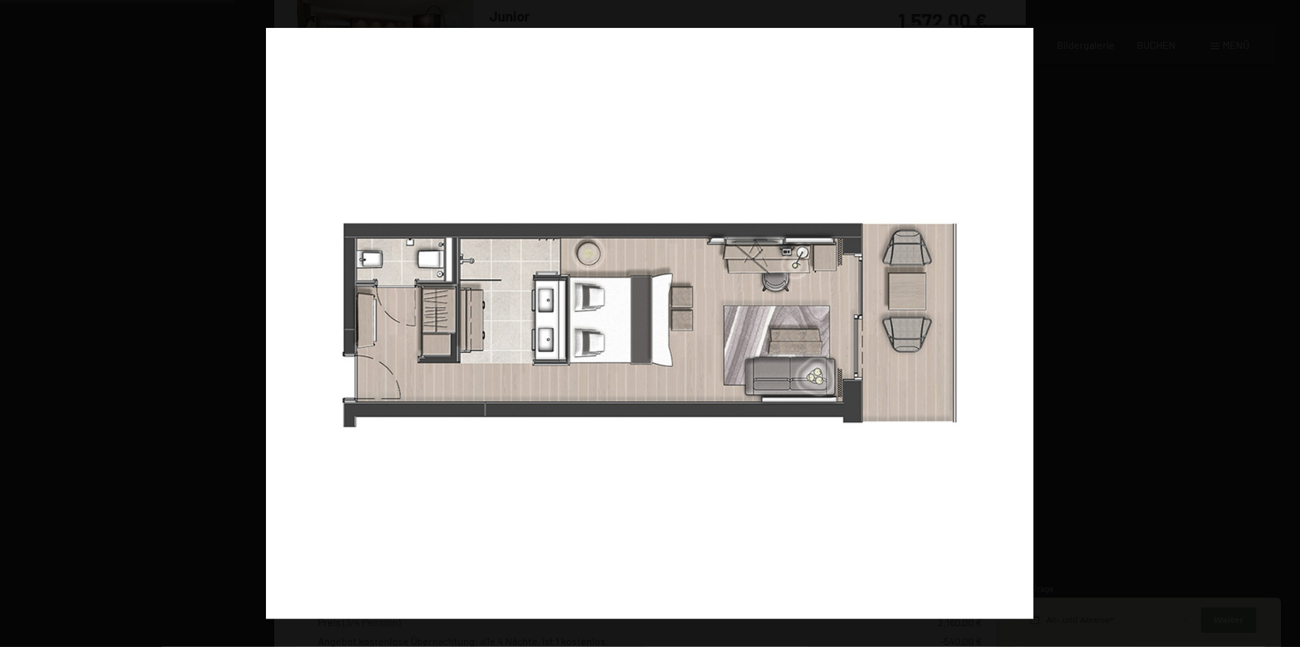
click at [1286, 321] on button "button" at bounding box center [1278, 323] width 44 height 63
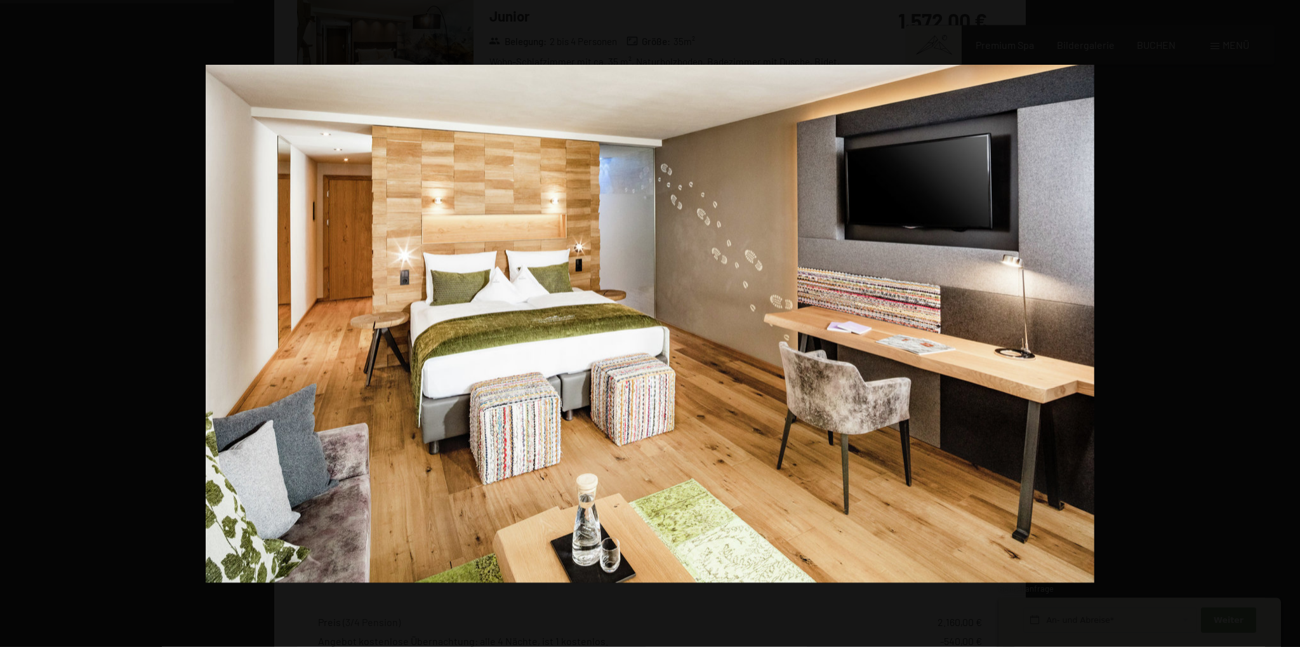
click at [1286, 321] on button "button" at bounding box center [1278, 323] width 44 height 63
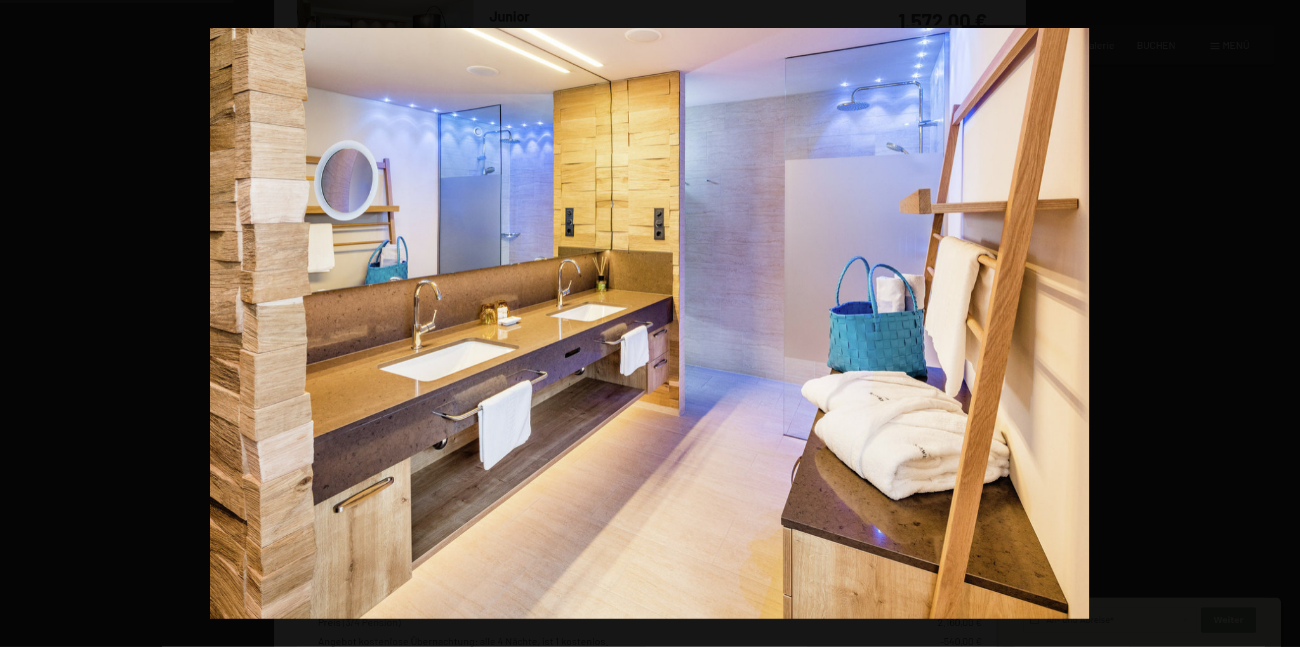
click at [1286, 321] on button "button" at bounding box center [1278, 323] width 44 height 63
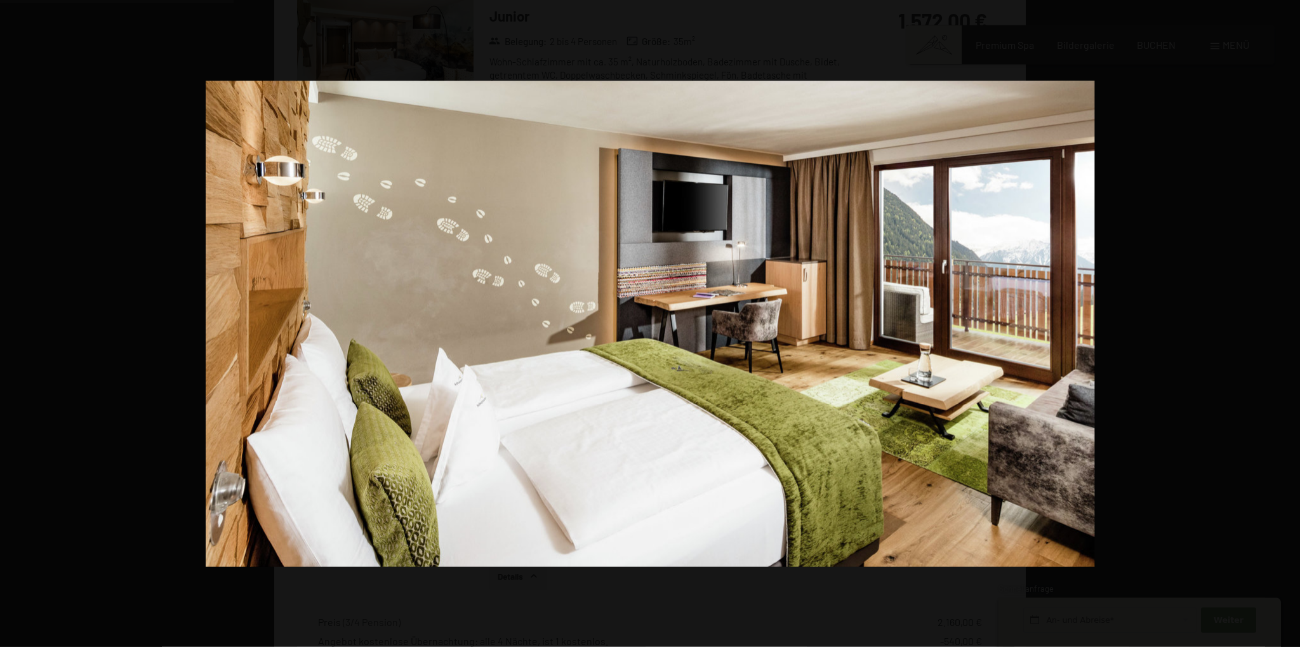
click at [1286, 321] on button "button" at bounding box center [1278, 323] width 44 height 63
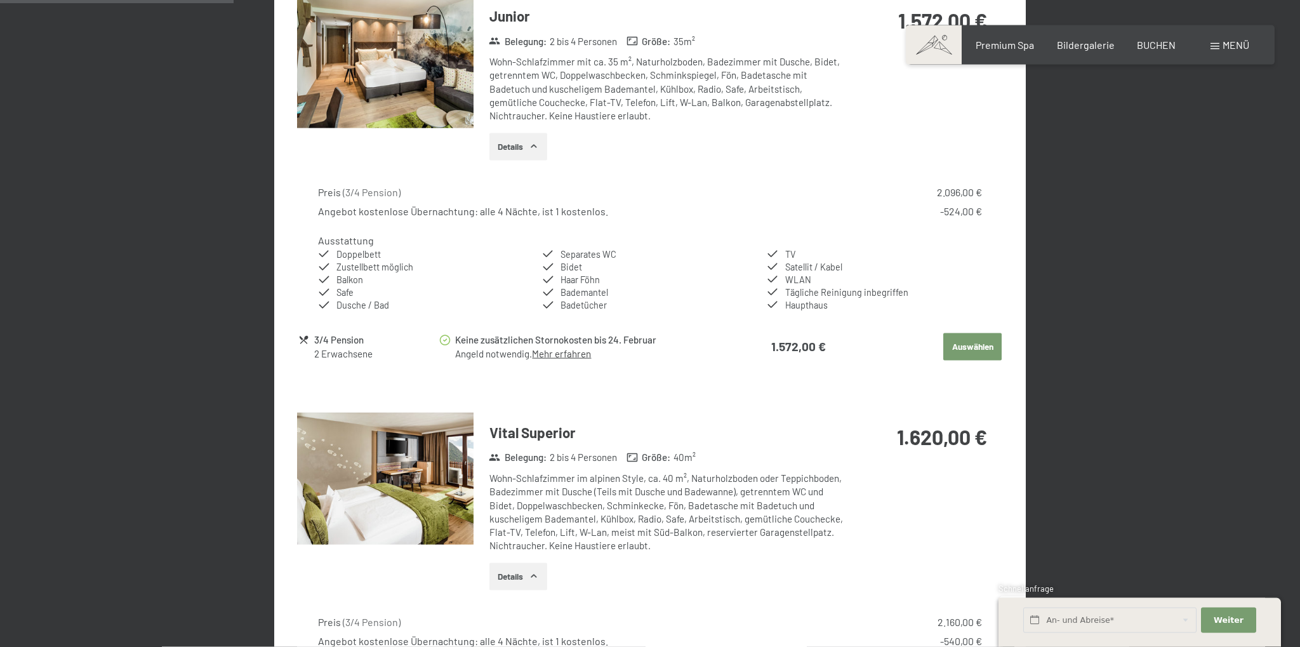
click at [418, 487] on img at bounding box center [385, 479] width 176 height 133
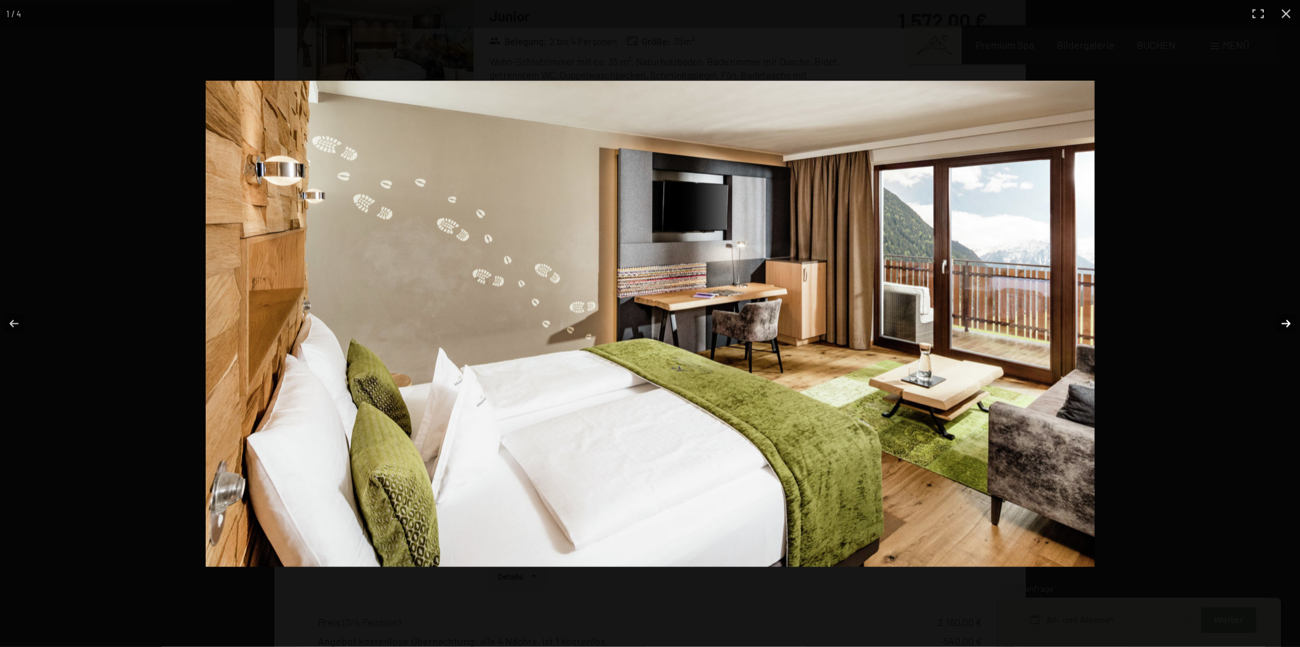
click at [1290, 322] on button "button" at bounding box center [1278, 323] width 44 height 63
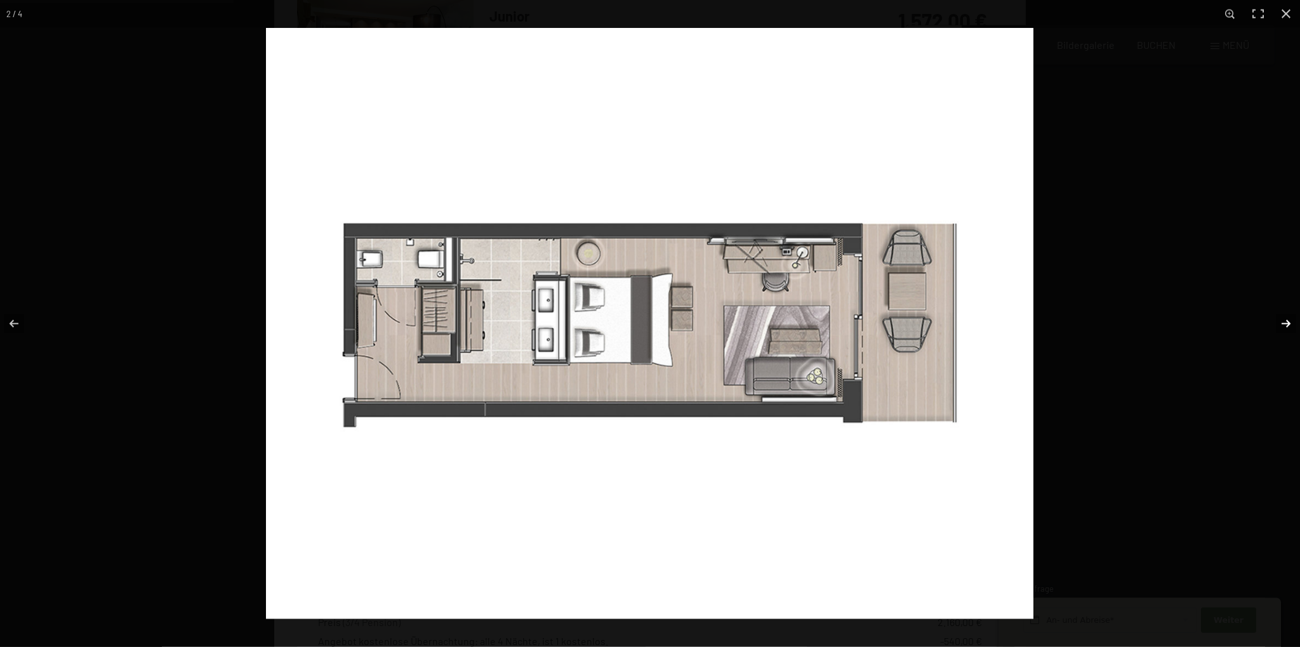
click at [1290, 322] on button "button" at bounding box center [1278, 323] width 44 height 63
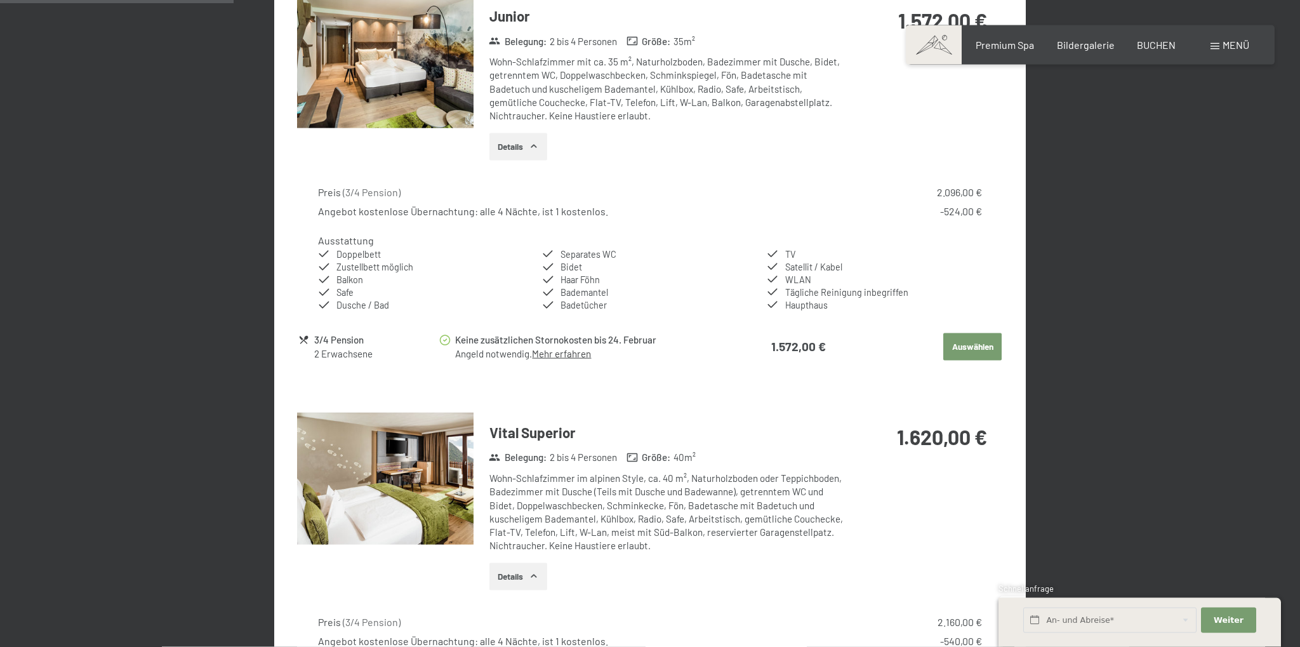
click at [404, 82] on img at bounding box center [385, 62] width 176 height 133
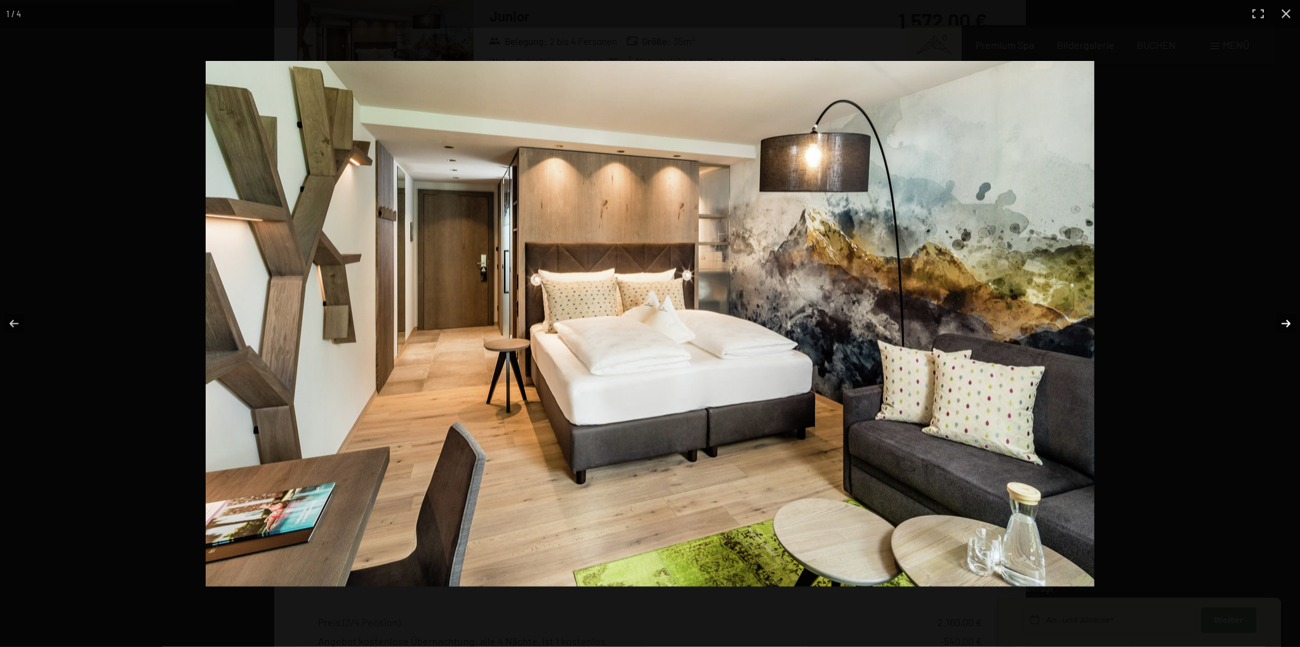
click at [1285, 322] on button "button" at bounding box center [1278, 323] width 44 height 63
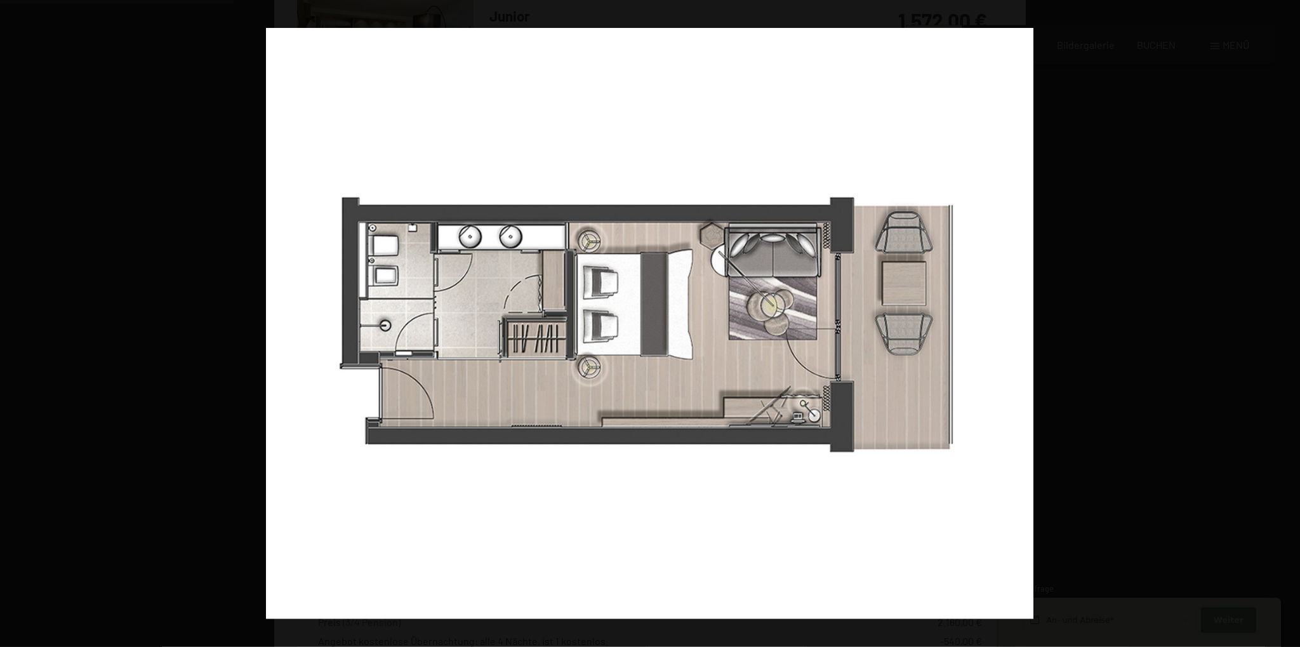
click at [1285, 322] on button "button" at bounding box center [1278, 323] width 44 height 63
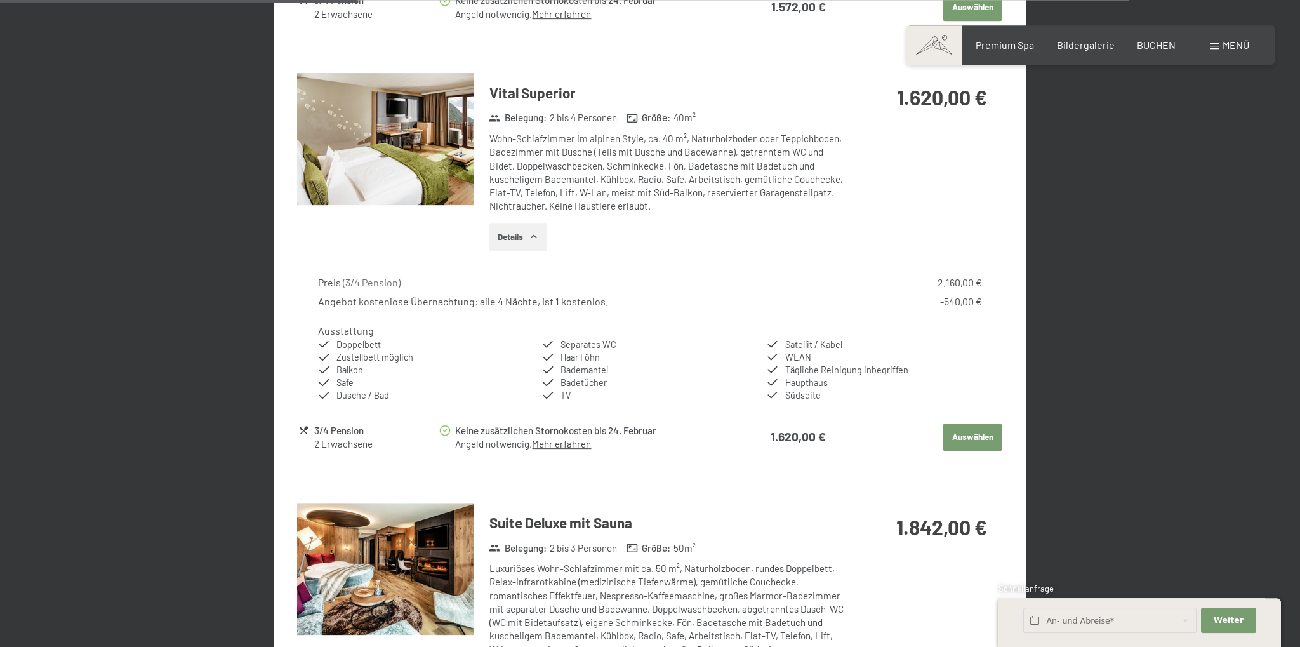
scroll to position [1040, 0]
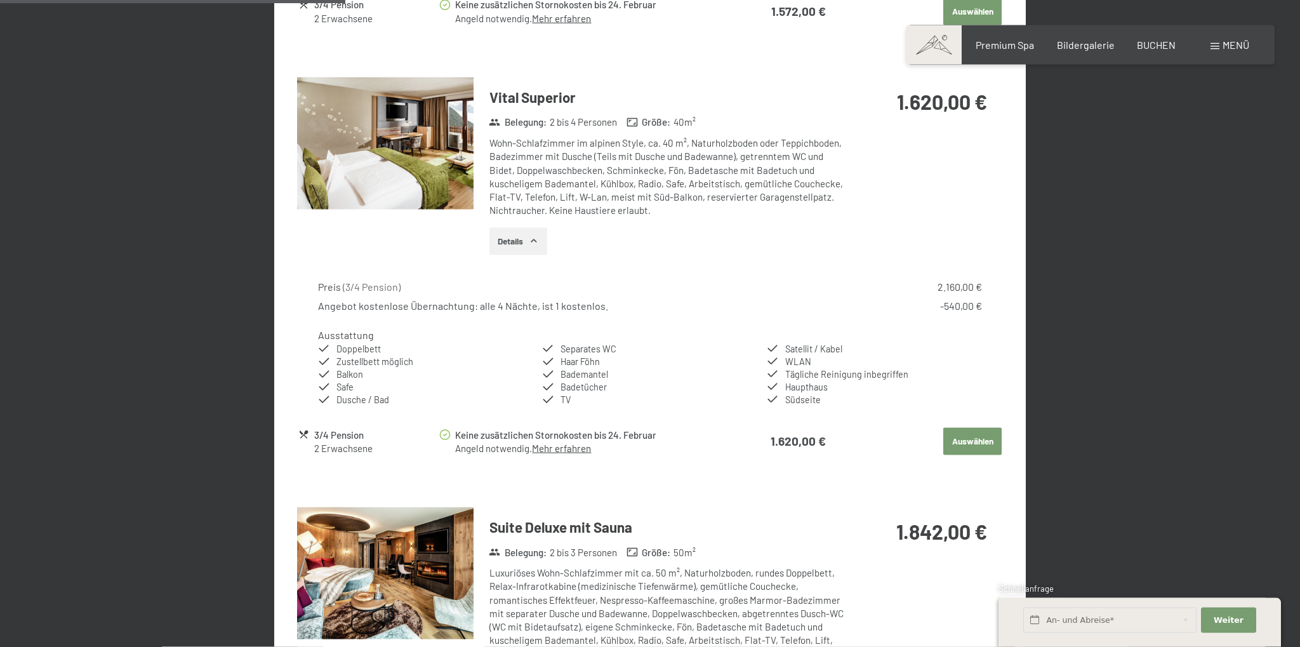
click at [534, 241] on icon "button" at bounding box center [534, 240] width 6 height 3
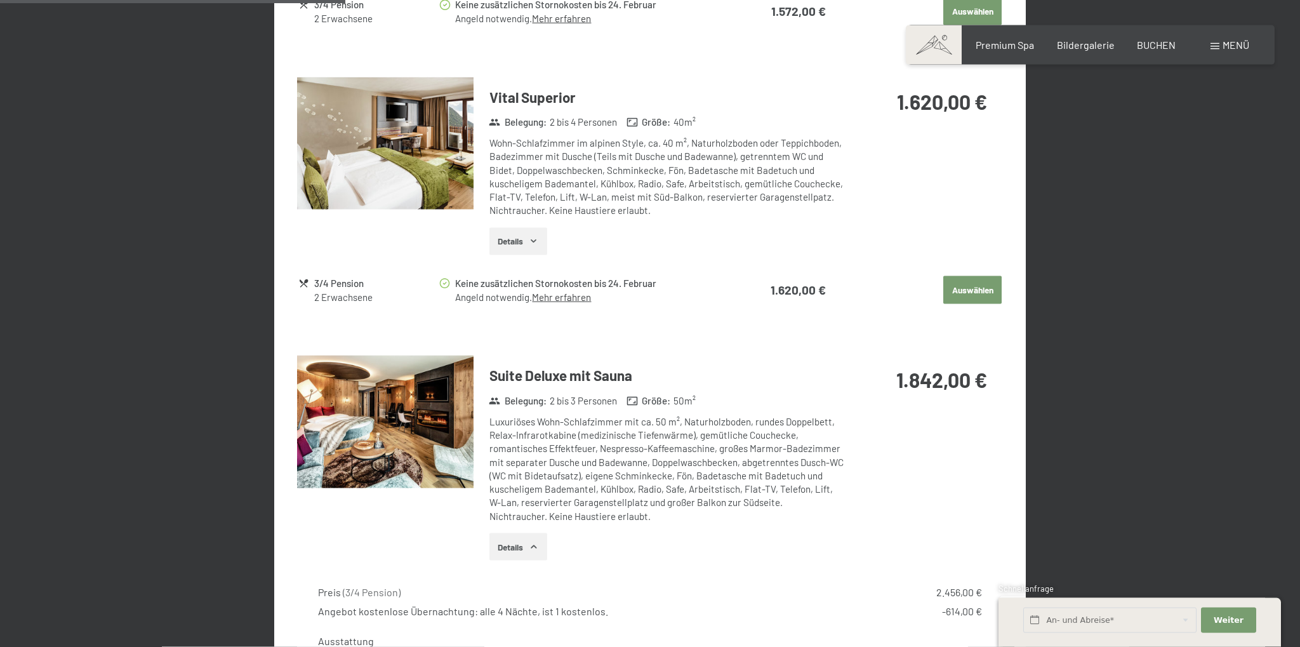
click at [533, 241] on icon "button" at bounding box center [534, 241] width 6 height 3
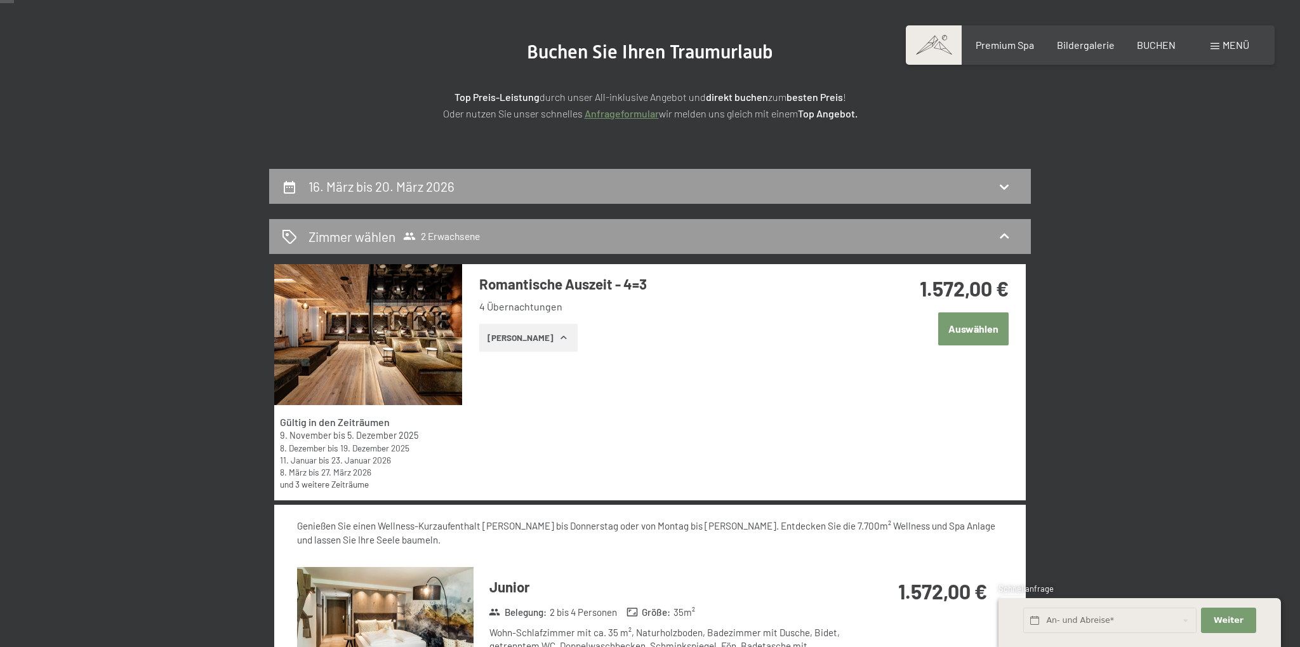
scroll to position [0, 0]
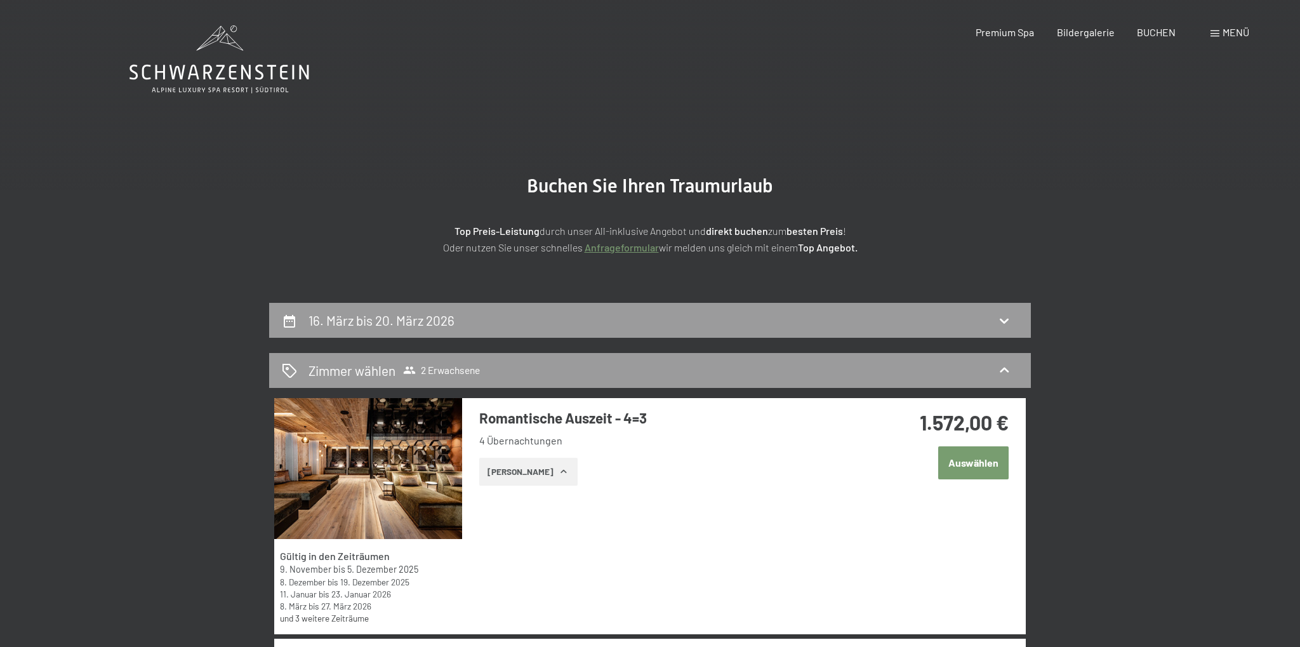
click at [1223, 28] on span "Menü" at bounding box center [1236, 32] width 27 height 12
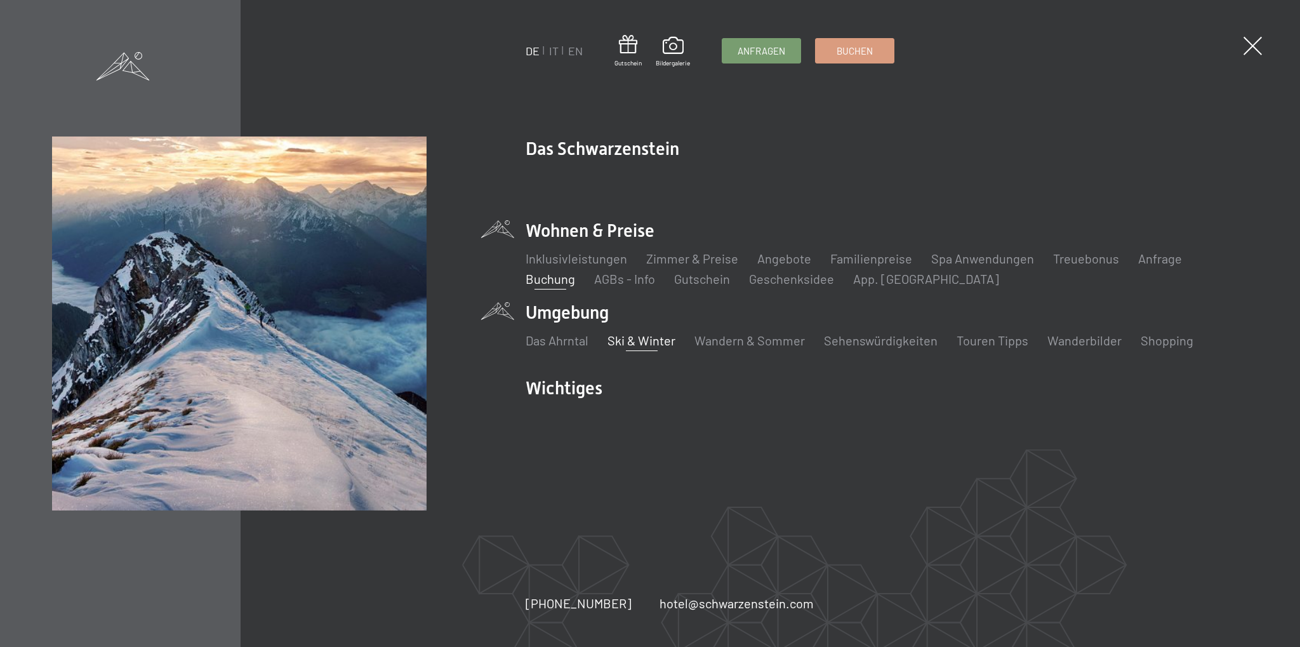
click at [637, 338] on link "Ski & Winter" at bounding box center [641, 340] width 68 height 15
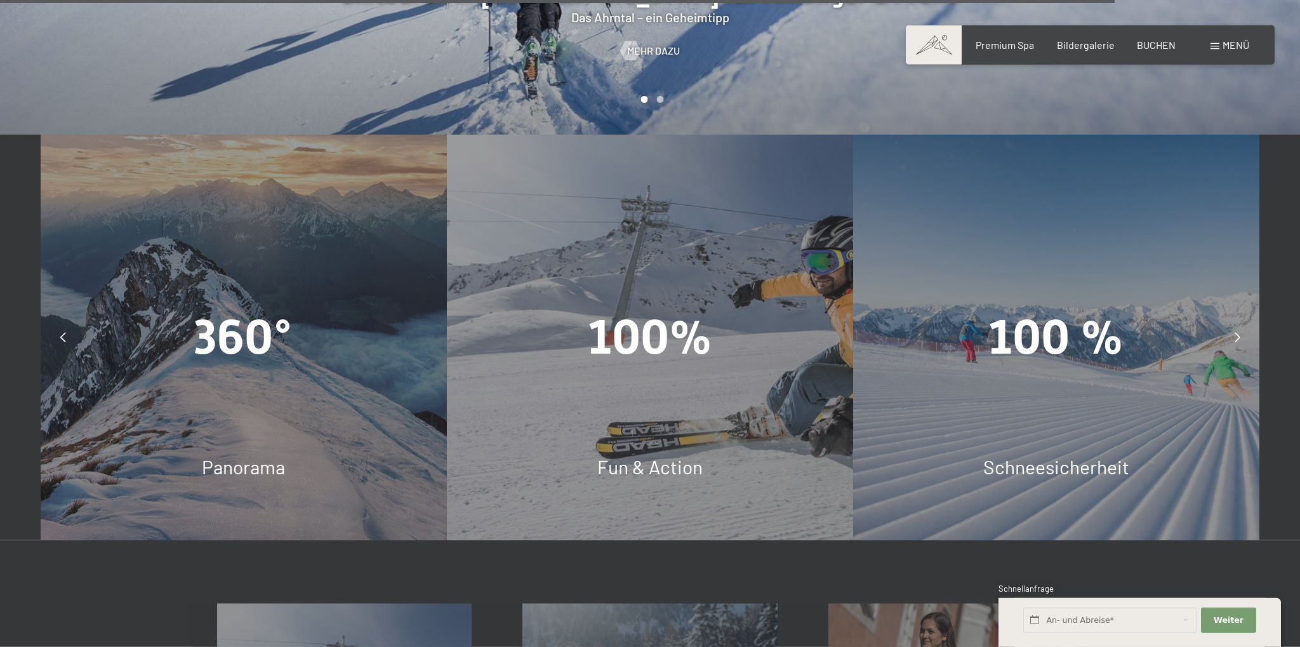
scroll to position [4022, 0]
click at [1238, 333] on icon at bounding box center [1238, 338] width 6 height 10
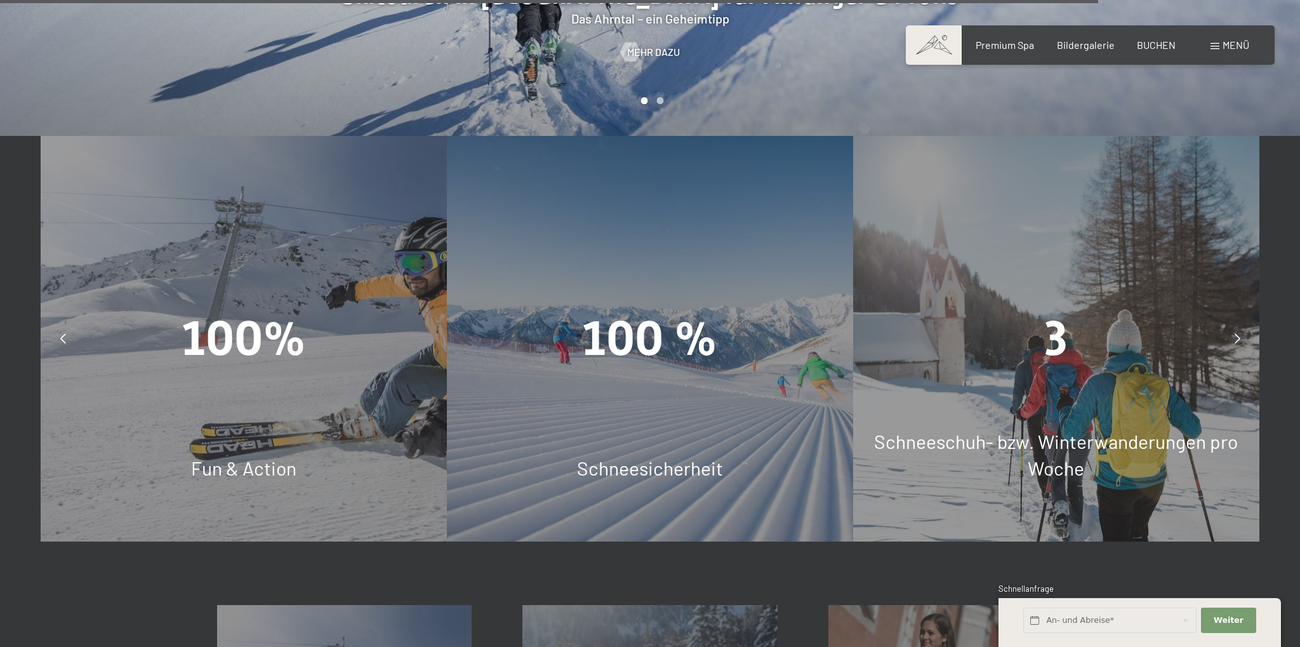
click at [1238, 333] on icon at bounding box center [1238, 338] width 6 height 10
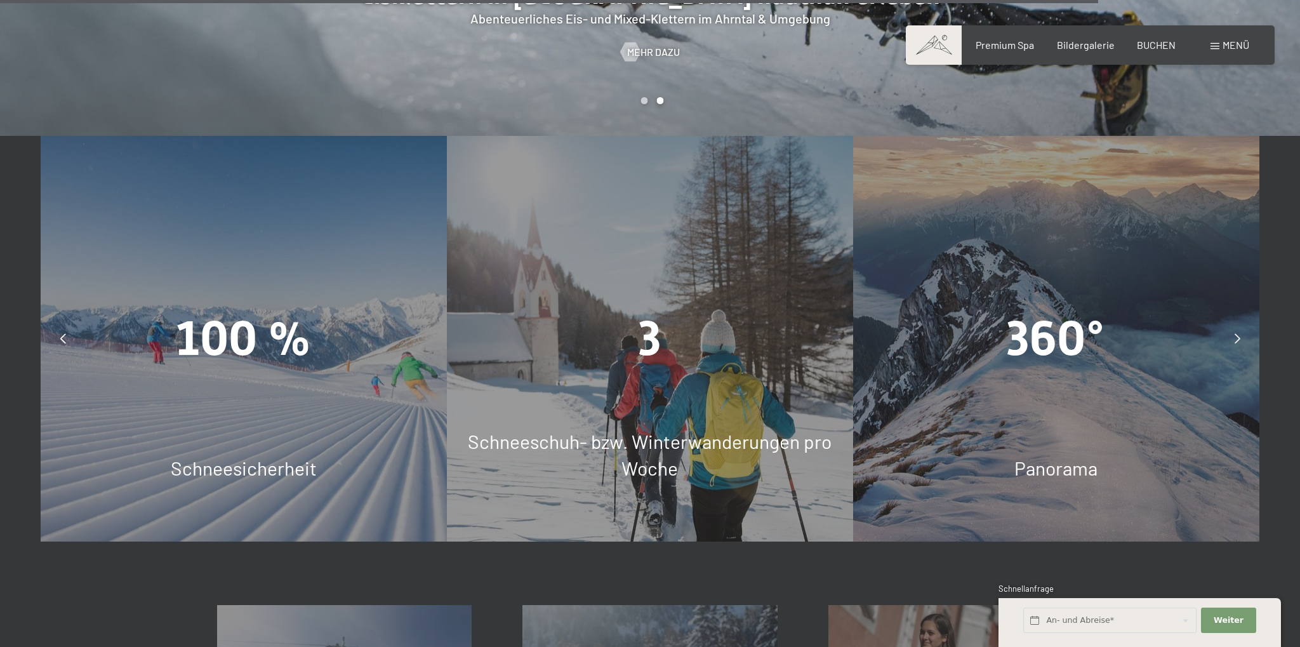
click at [1238, 333] on icon at bounding box center [1238, 338] width 6 height 10
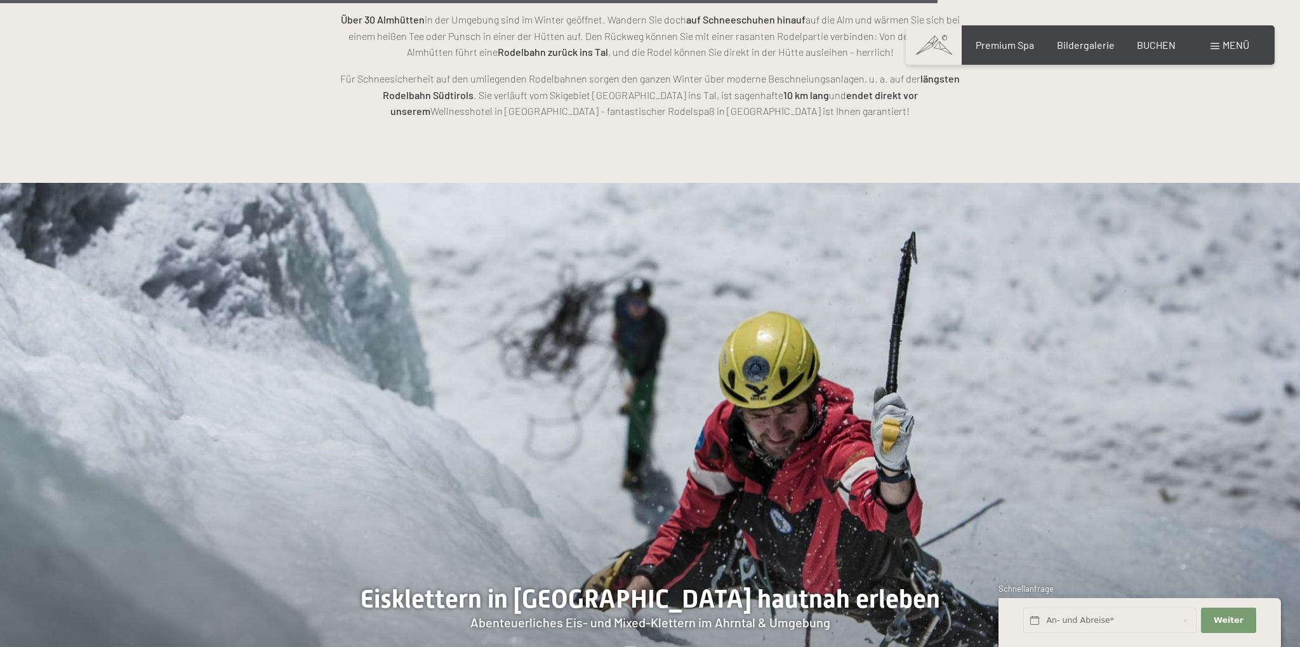
scroll to position [3485, 0]
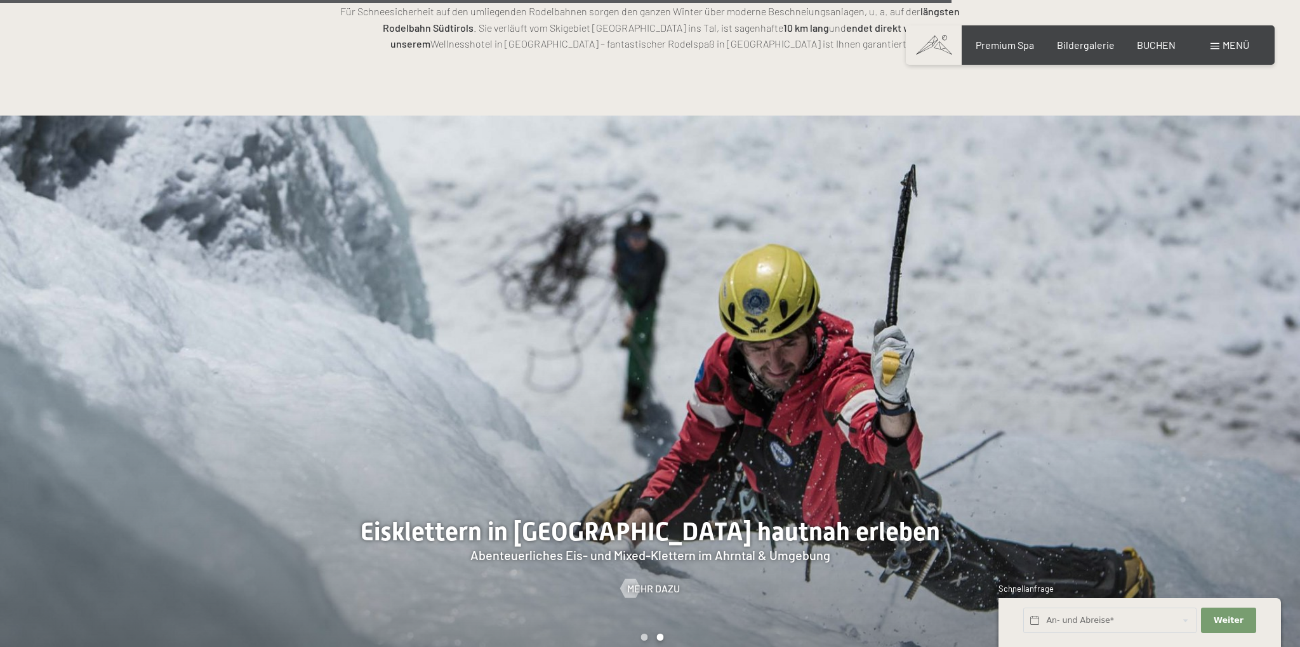
click at [1102, 325] on div at bounding box center [975, 394] width 650 height 557
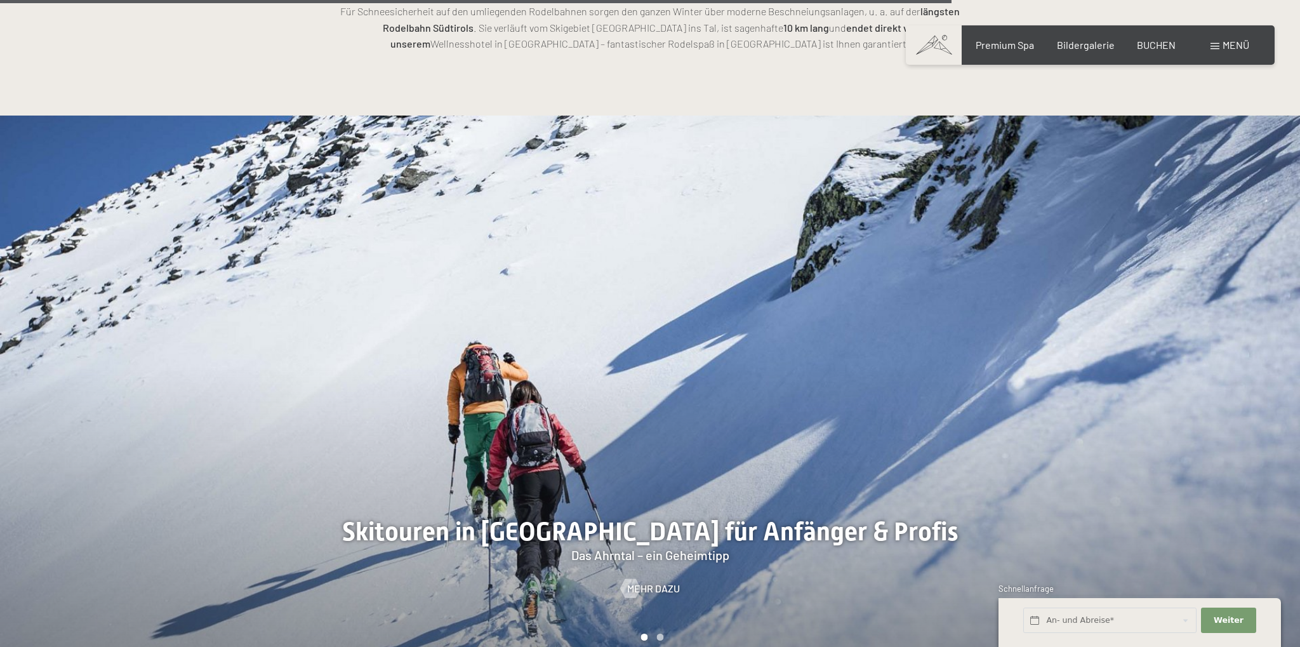
click at [1102, 325] on div at bounding box center [975, 394] width 650 height 557
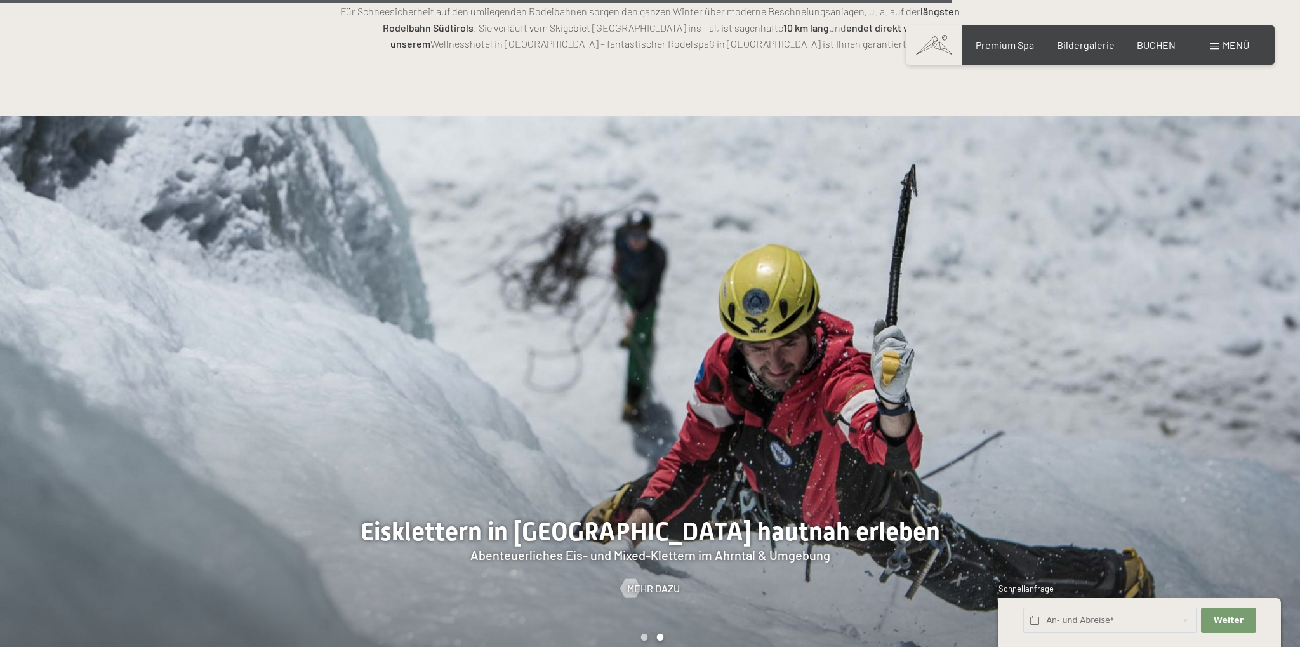
click at [1102, 325] on div at bounding box center [975, 394] width 650 height 557
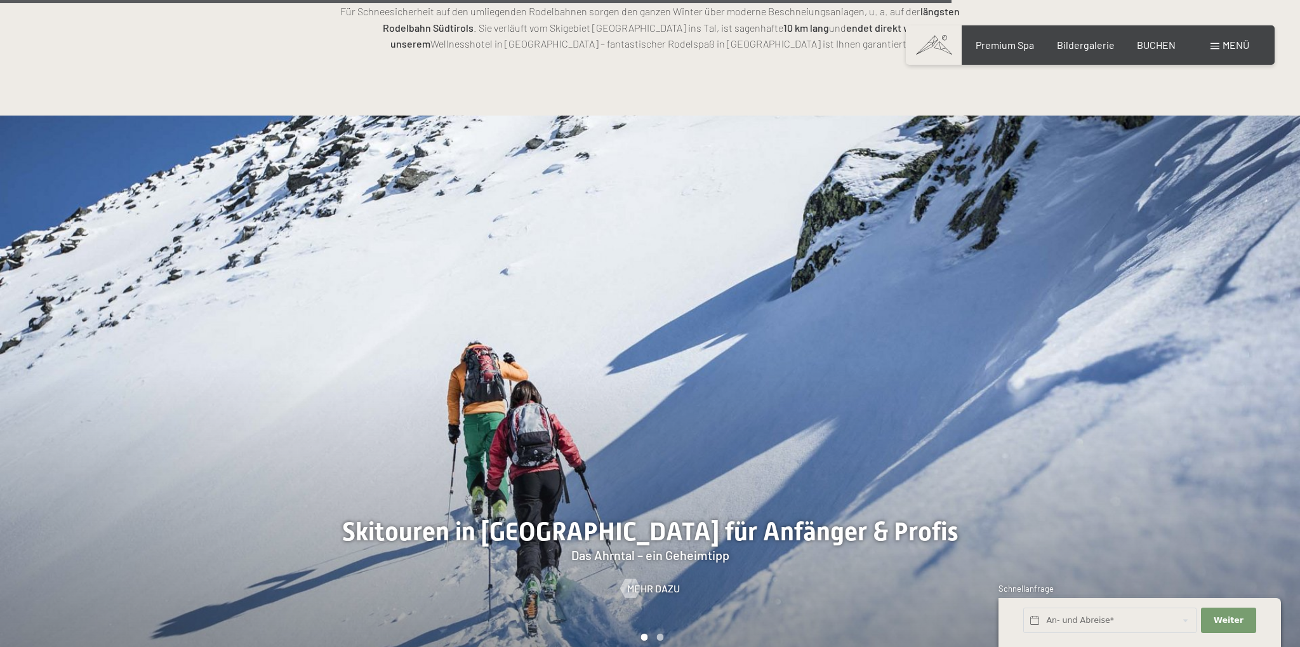
click at [1102, 325] on div at bounding box center [975, 394] width 650 height 557
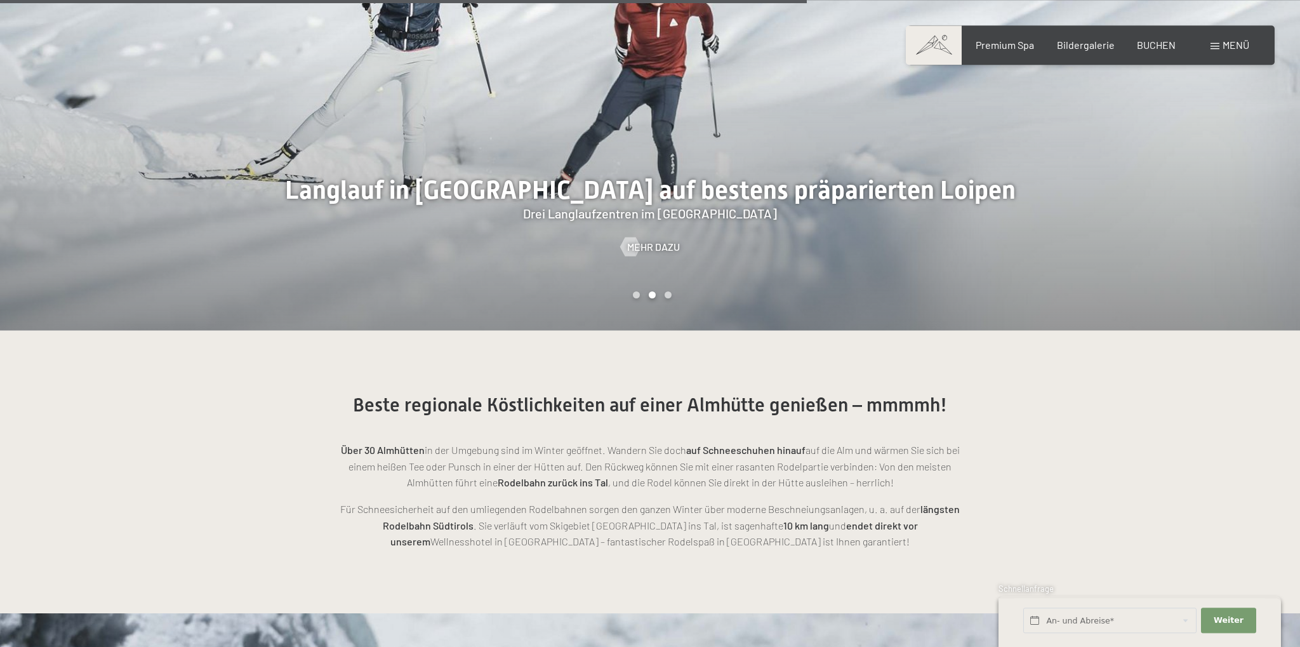
scroll to position [2949, 0]
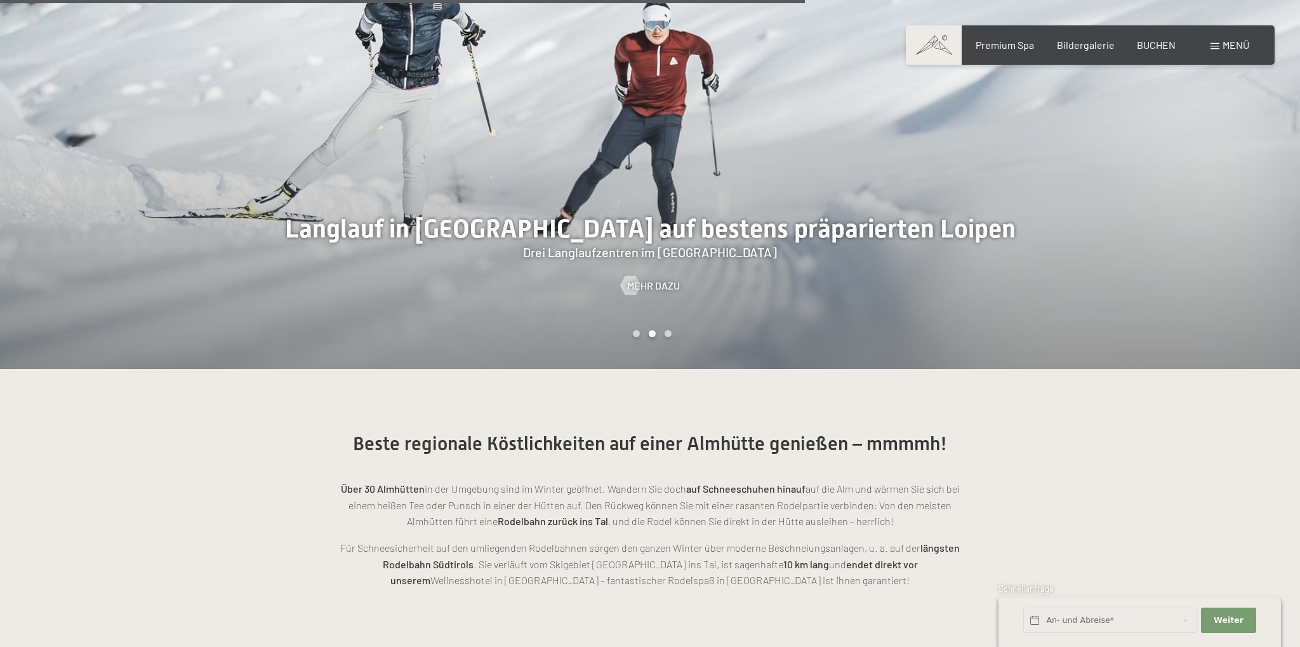
click at [669, 286] on div at bounding box center [975, 90] width 650 height 557
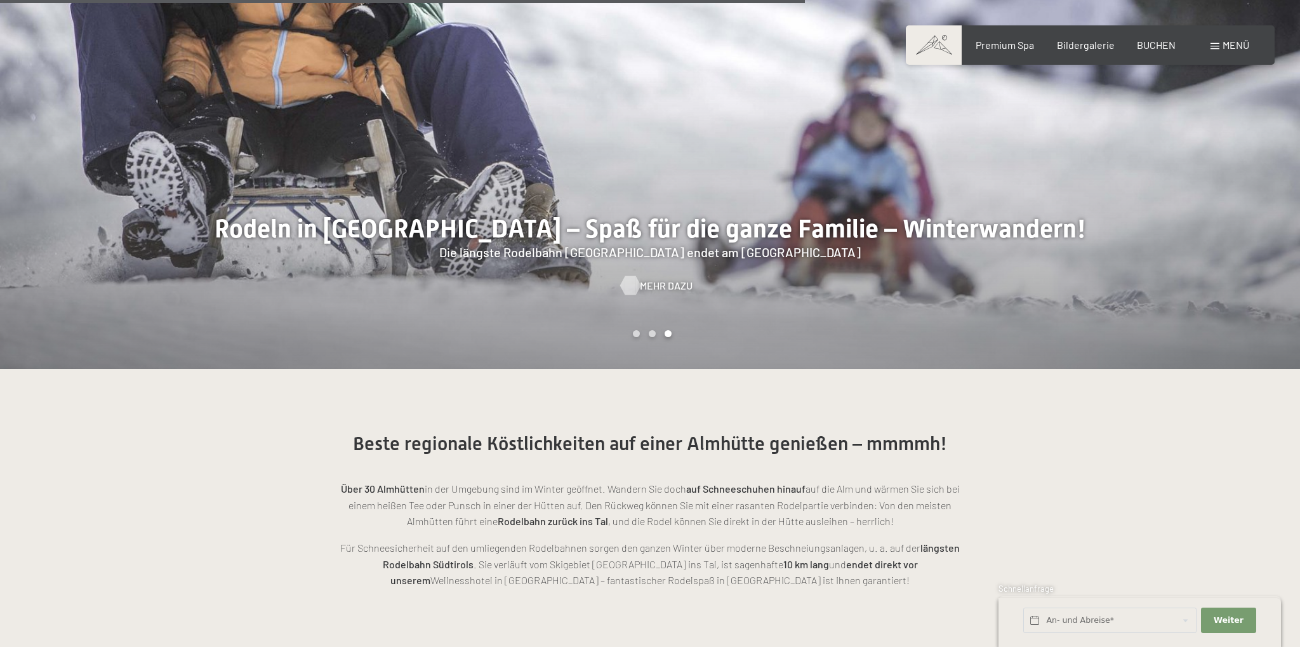
click at [659, 279] on span "Mehr dazu" at bounding box center [666, 286] width 53 height 14
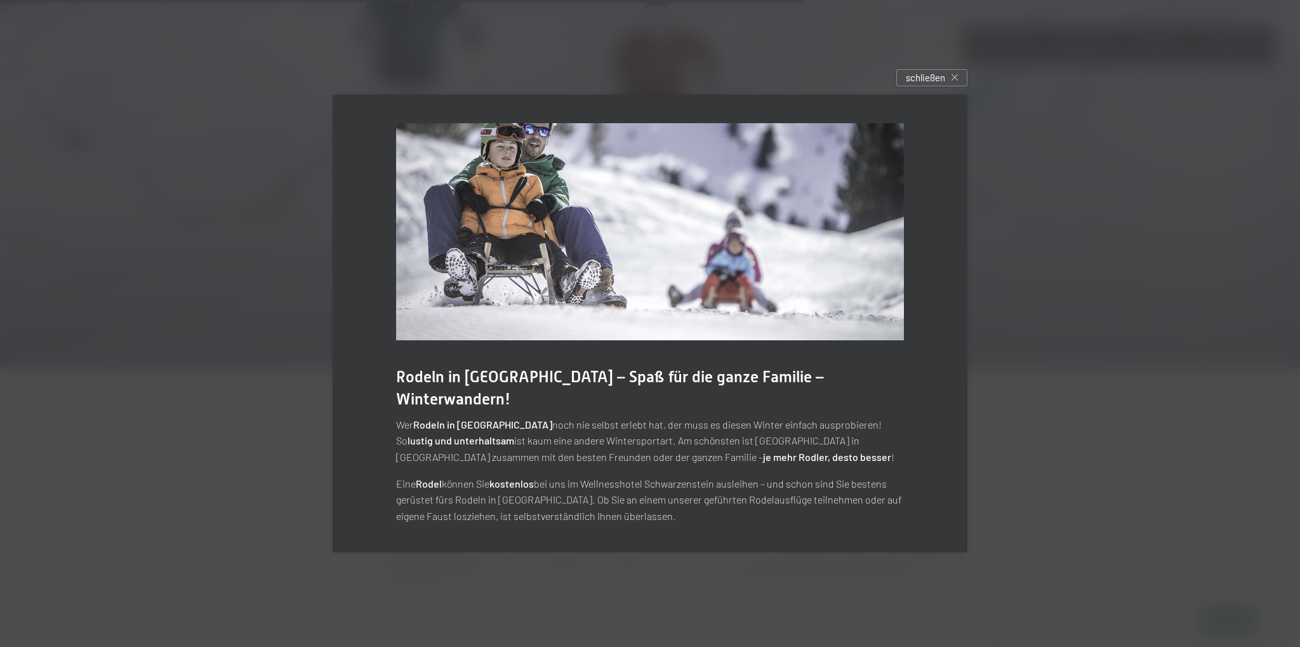
click at [1050, 302] on div at bounding box center [650, 323] width 1300 height 647
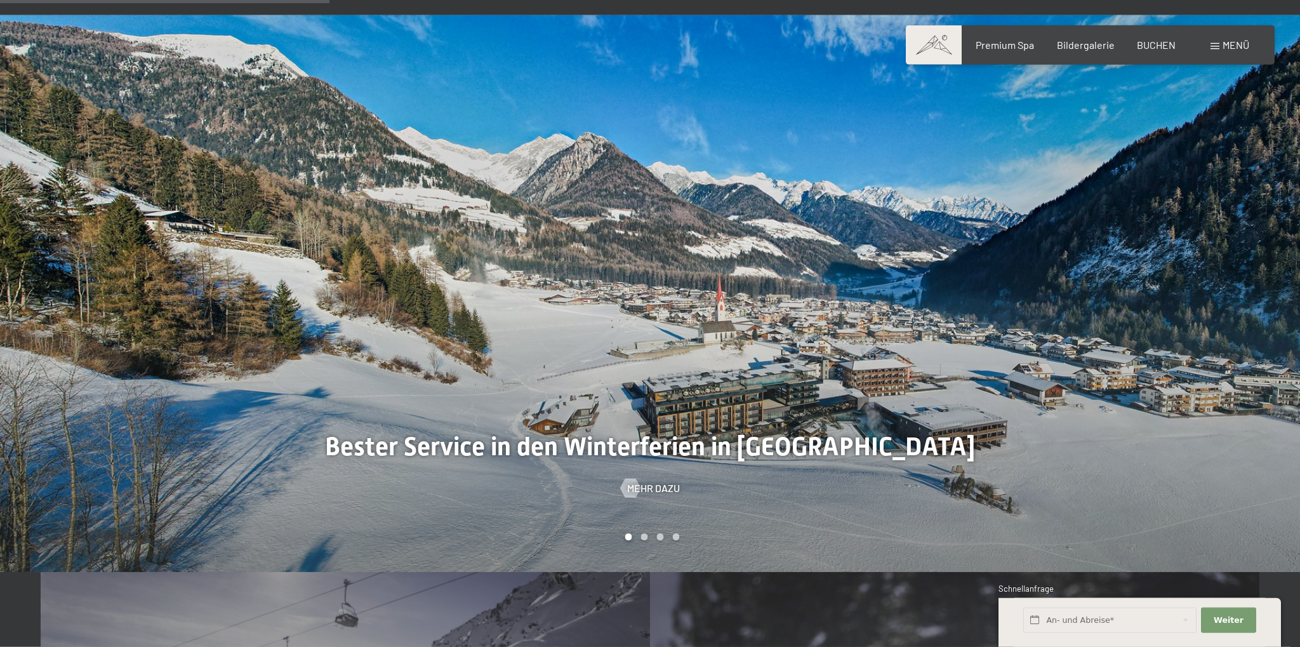
scroll to position [1206, 0]
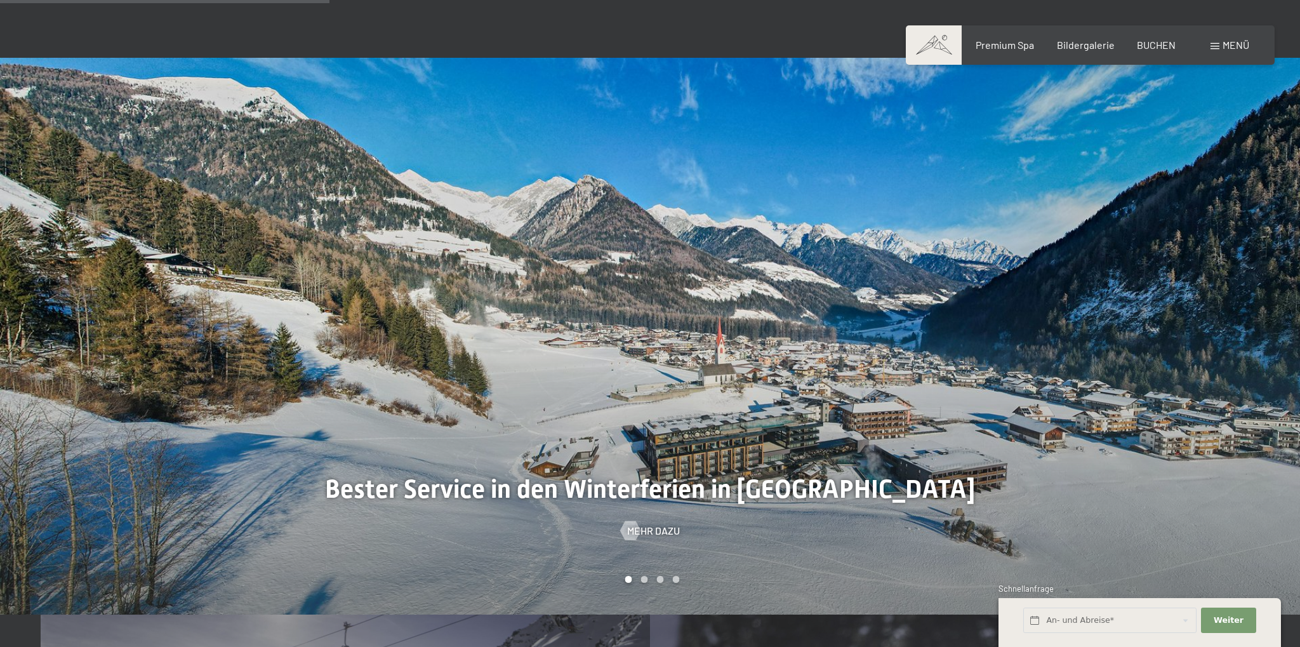
click at [1013, 404] on div at bounding box center [975, 336] width 650 height 557
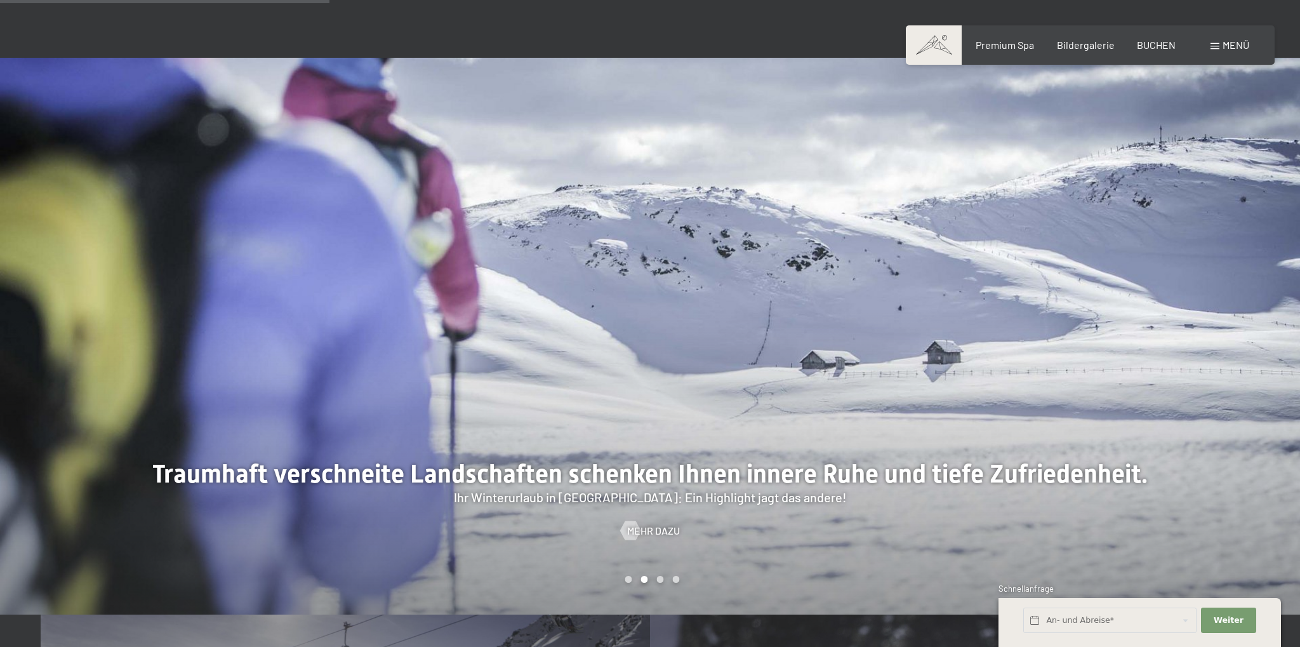
click at [1013, 404] on div at bounding box center [975, 336] width 650 height 557
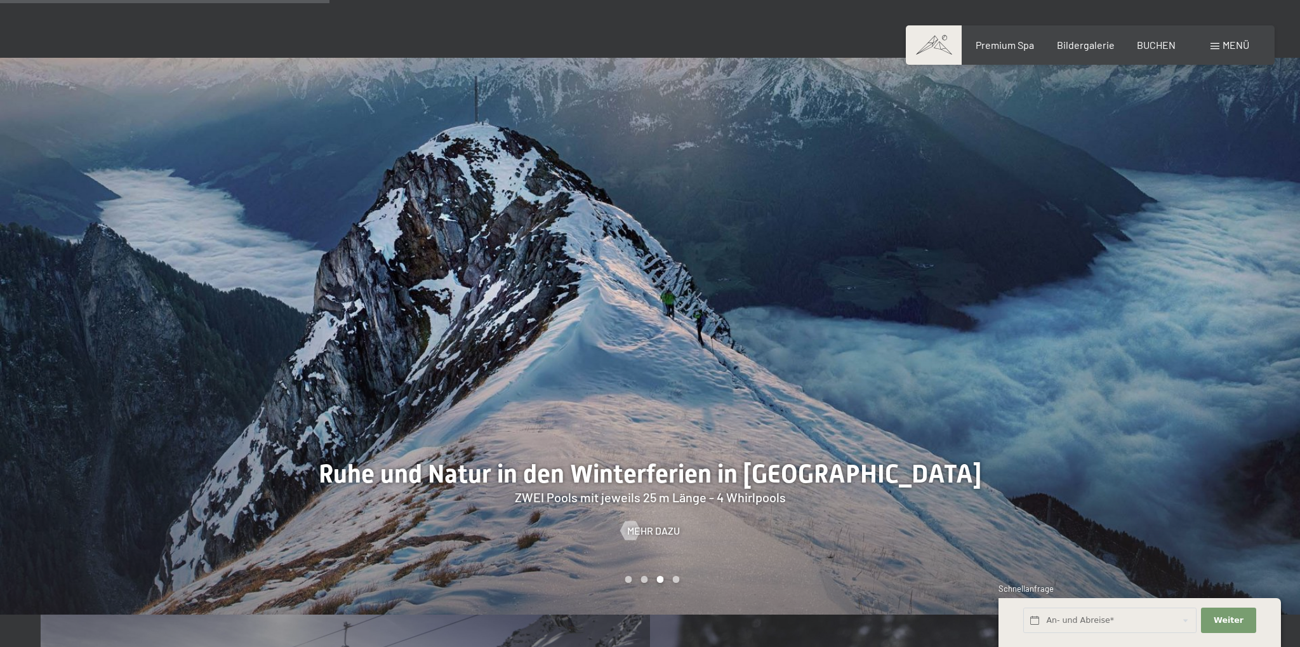
click at [1013, 404] on div at bounding box center [975, 336] width 650 height 557
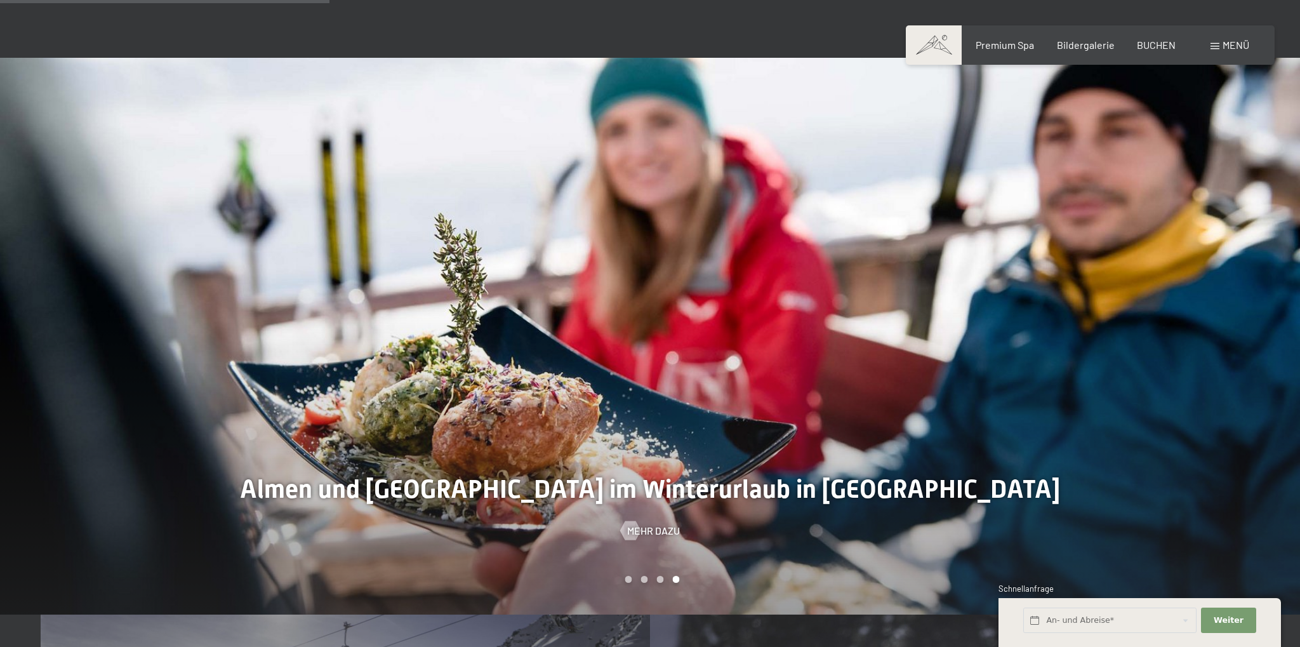
click at [1013, 404] on div at bounding box center [975, 336] width 650 height 557
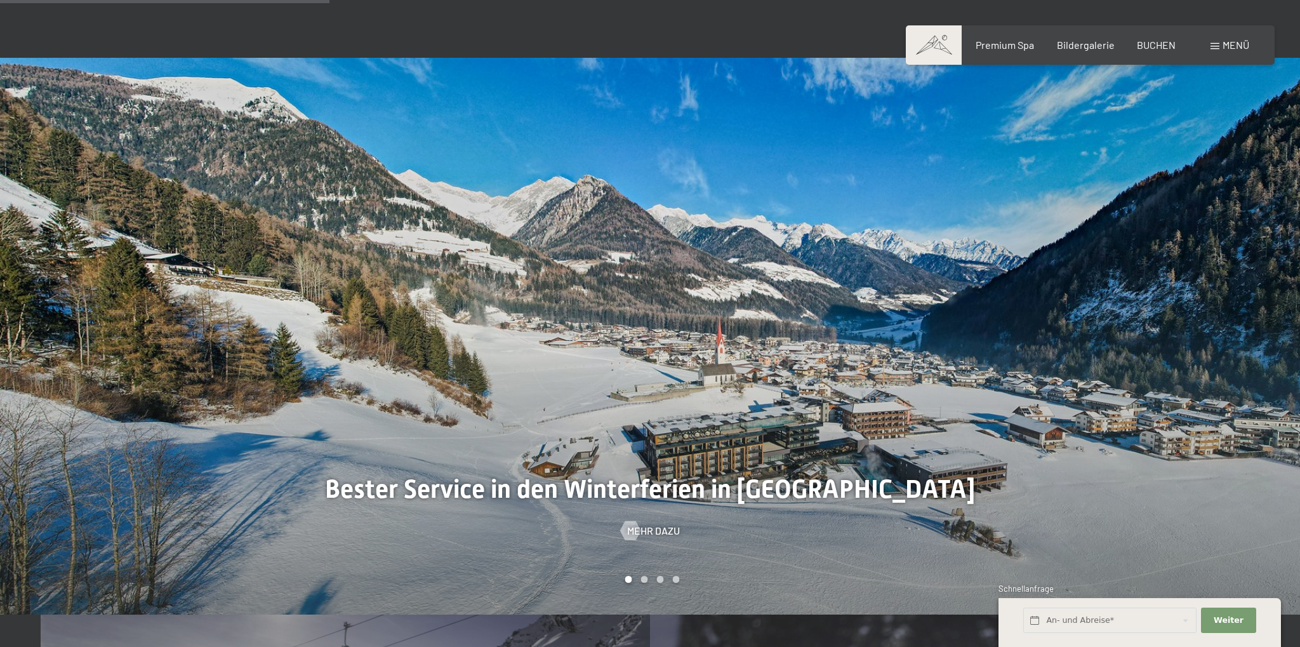
click at [1013, 404] on div at bounding box center [975, 336] width 650 height 557
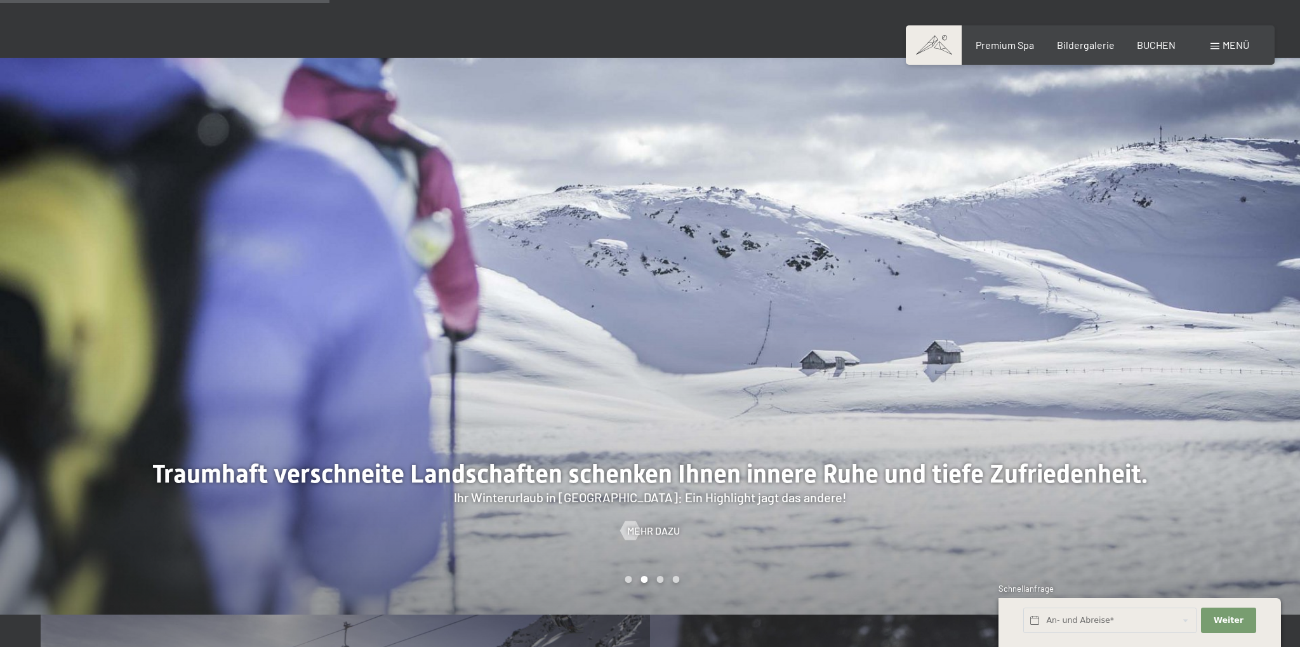
click at [1013, 404] on div at bounding box center [975, 336] width 650 height 557
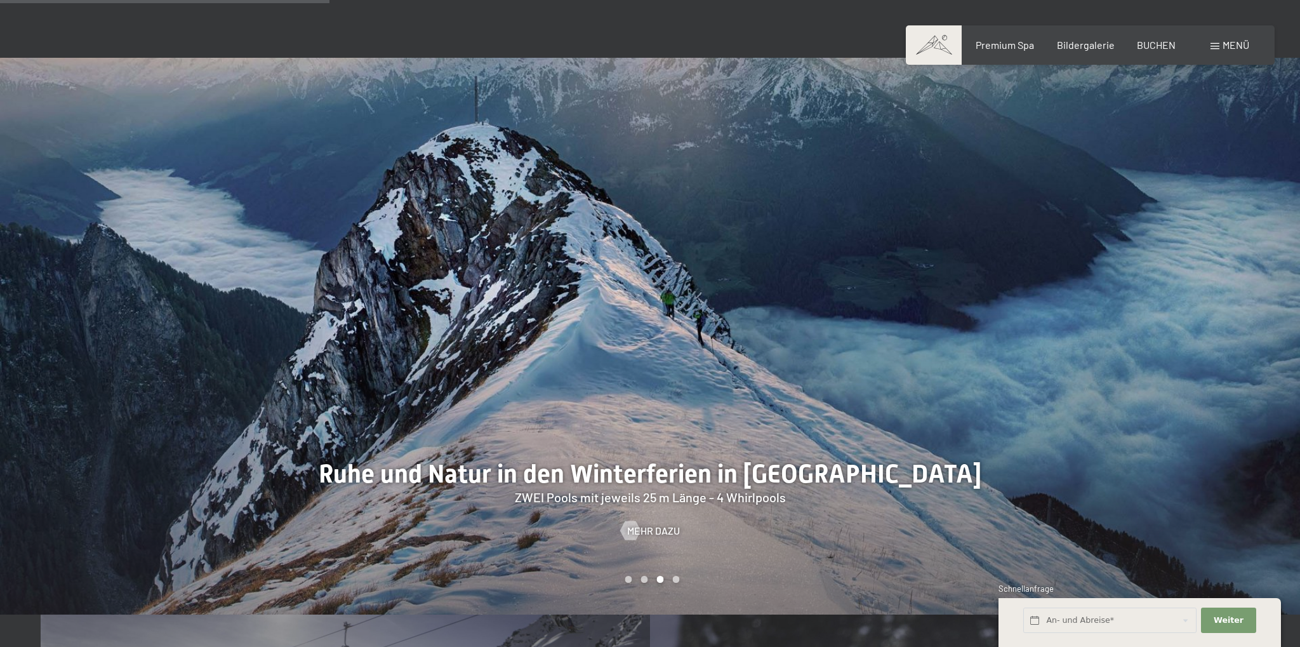
click at [1013, 404] on div at bounding box center [975, 336] width 650 height 557
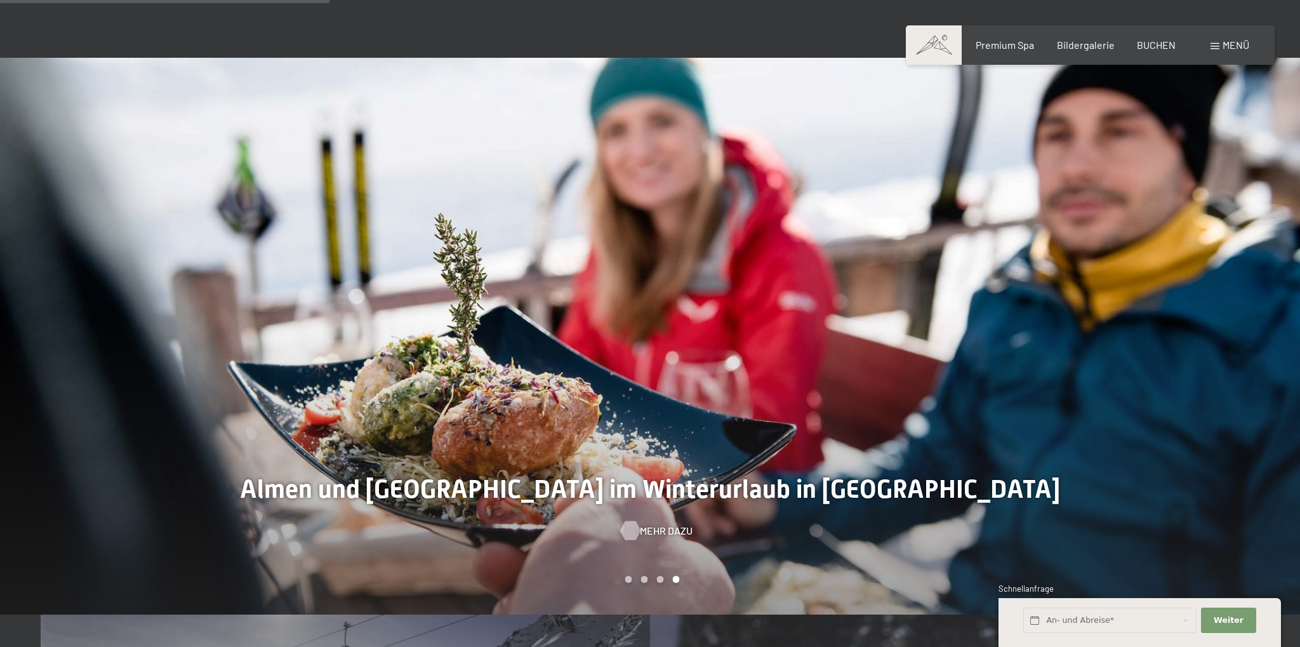
click at [669, 524] on span "Mehr dazu" at bounding box center [666, 531] width 53 height 14
